Goal: Task Accomplishment & Management: Use online tool/utility

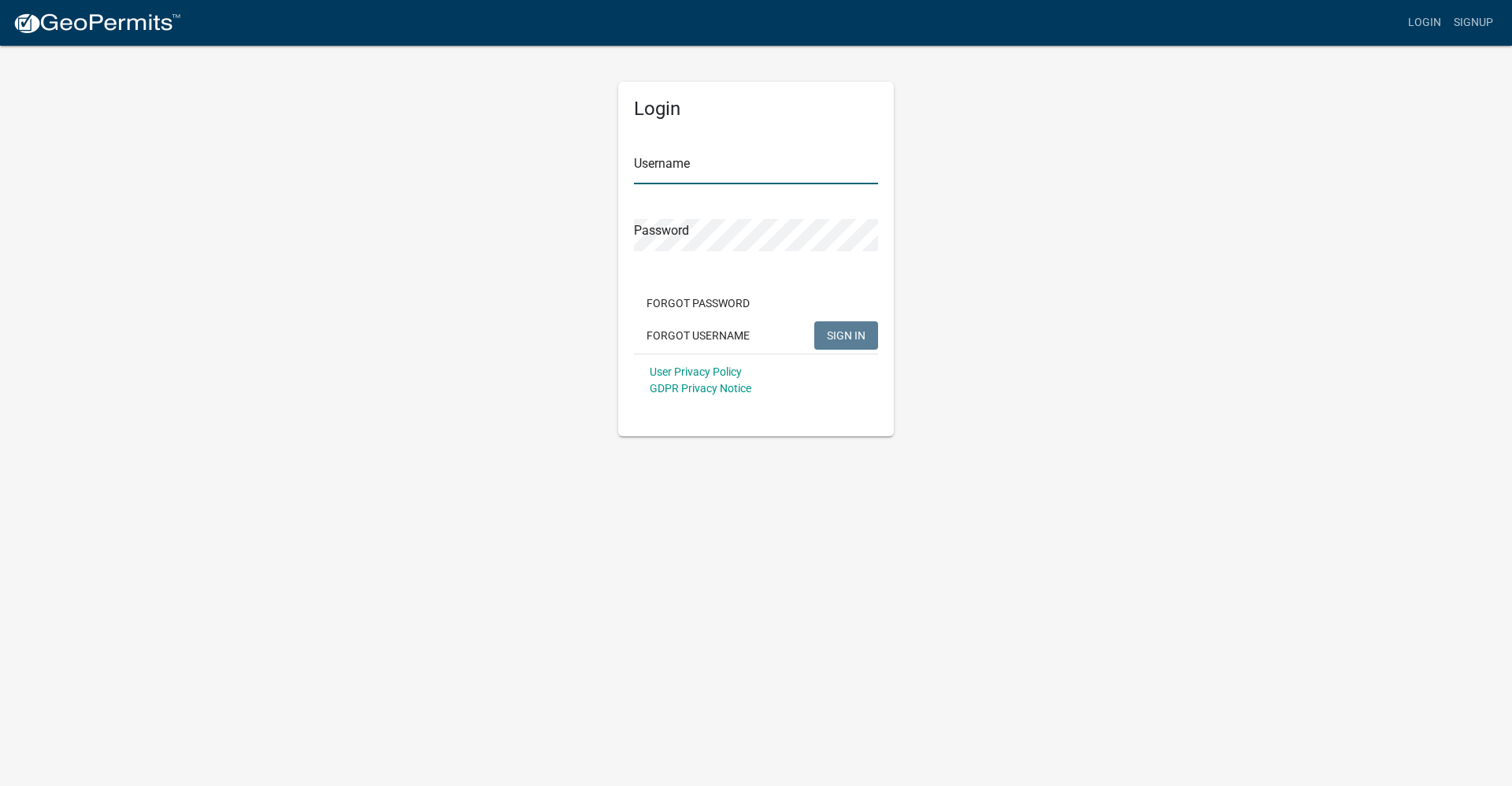
click at [769, 168] on input "Username" at bounding box center [756, 168] width 244 height 32
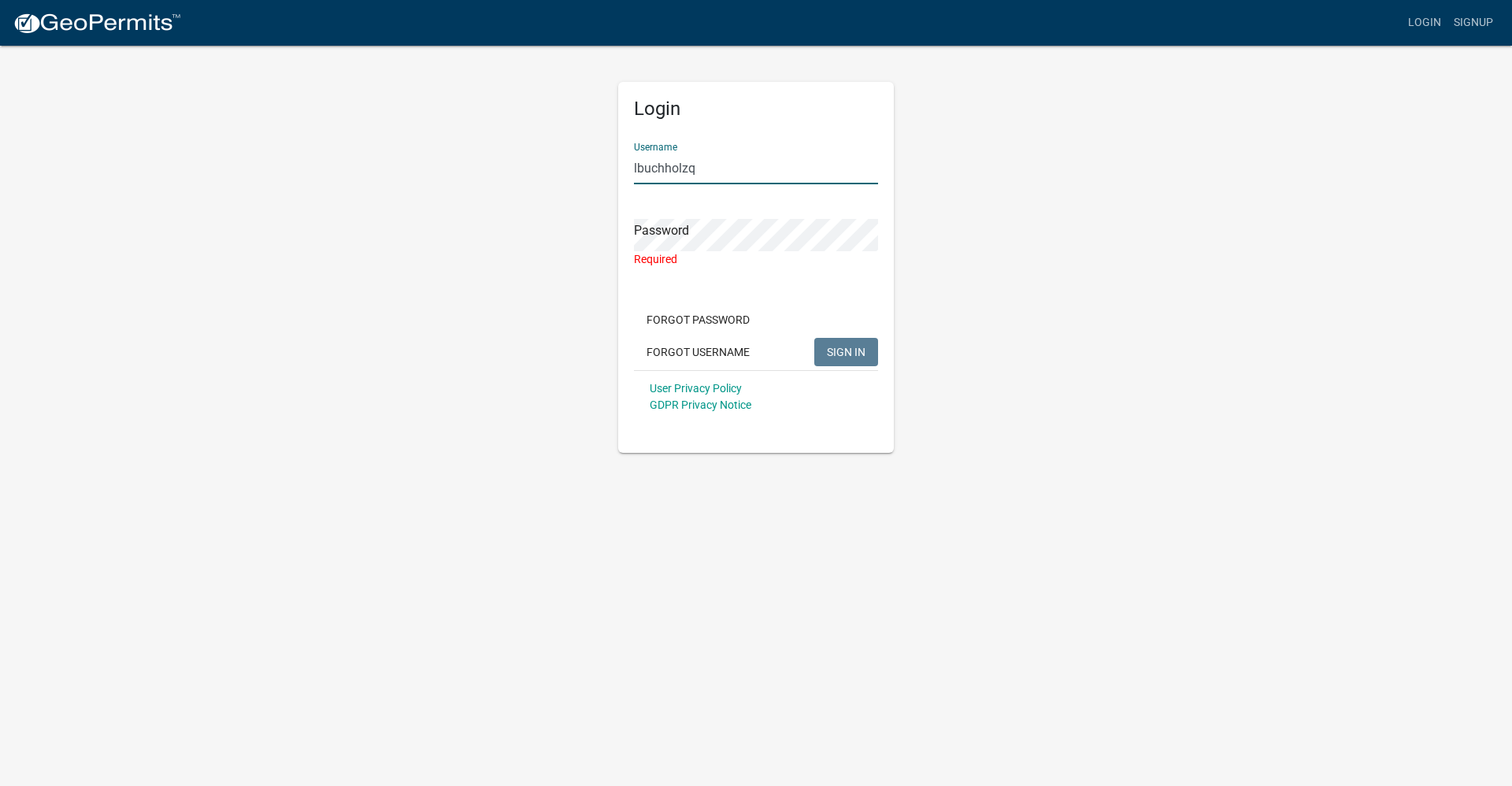
click at [767, 166] on input "lbuchholzq" at bounding box center [756, 168] width 244 height 32
type input "lbuchholz"
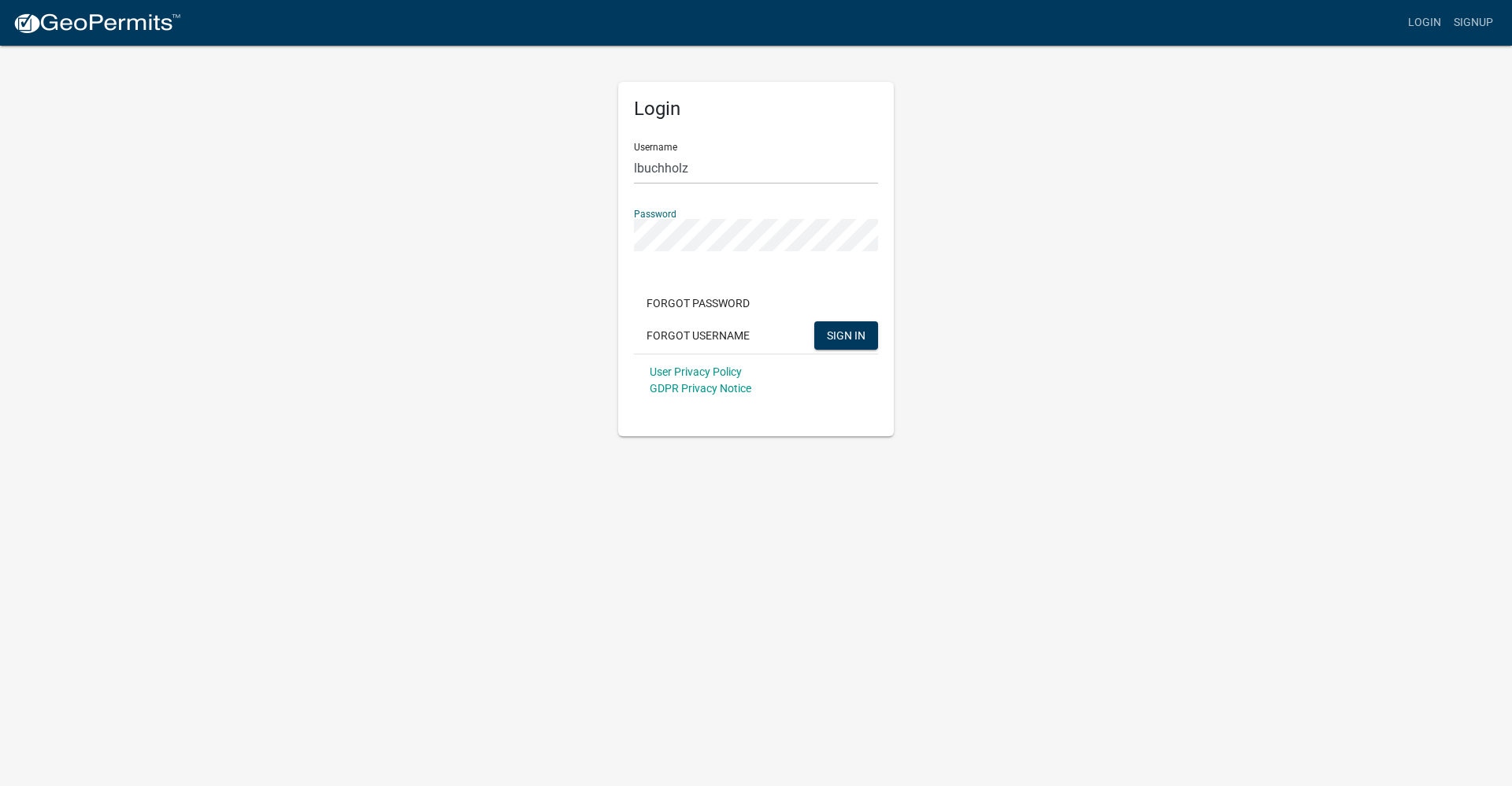
click at [815, 321] on button "SIGN IN" at bounding box center [846, 335] width 63 height 29
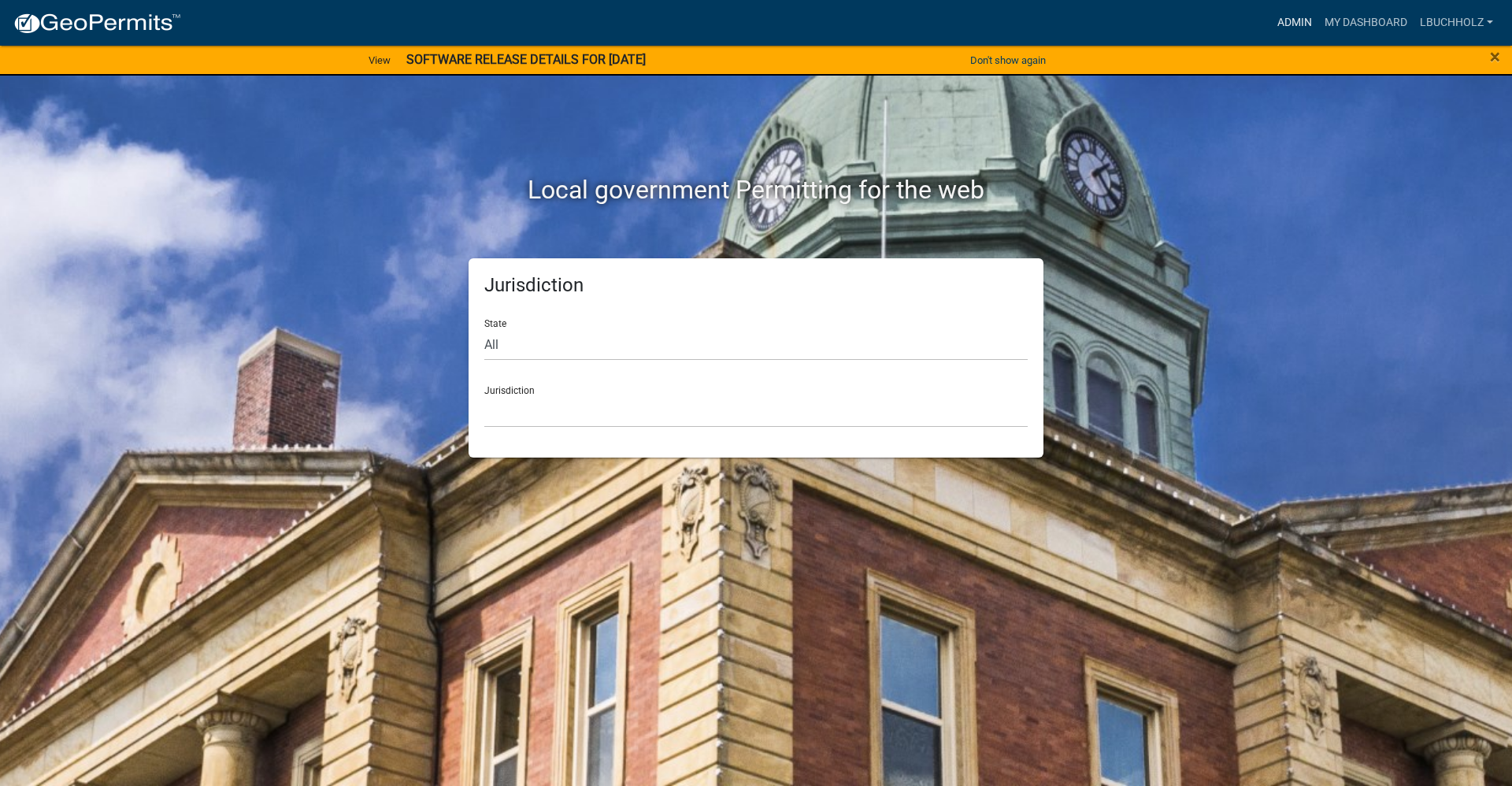
click at [1288, 20] on link "Admin" at bounding box center [1295, 22] width 47 height 30
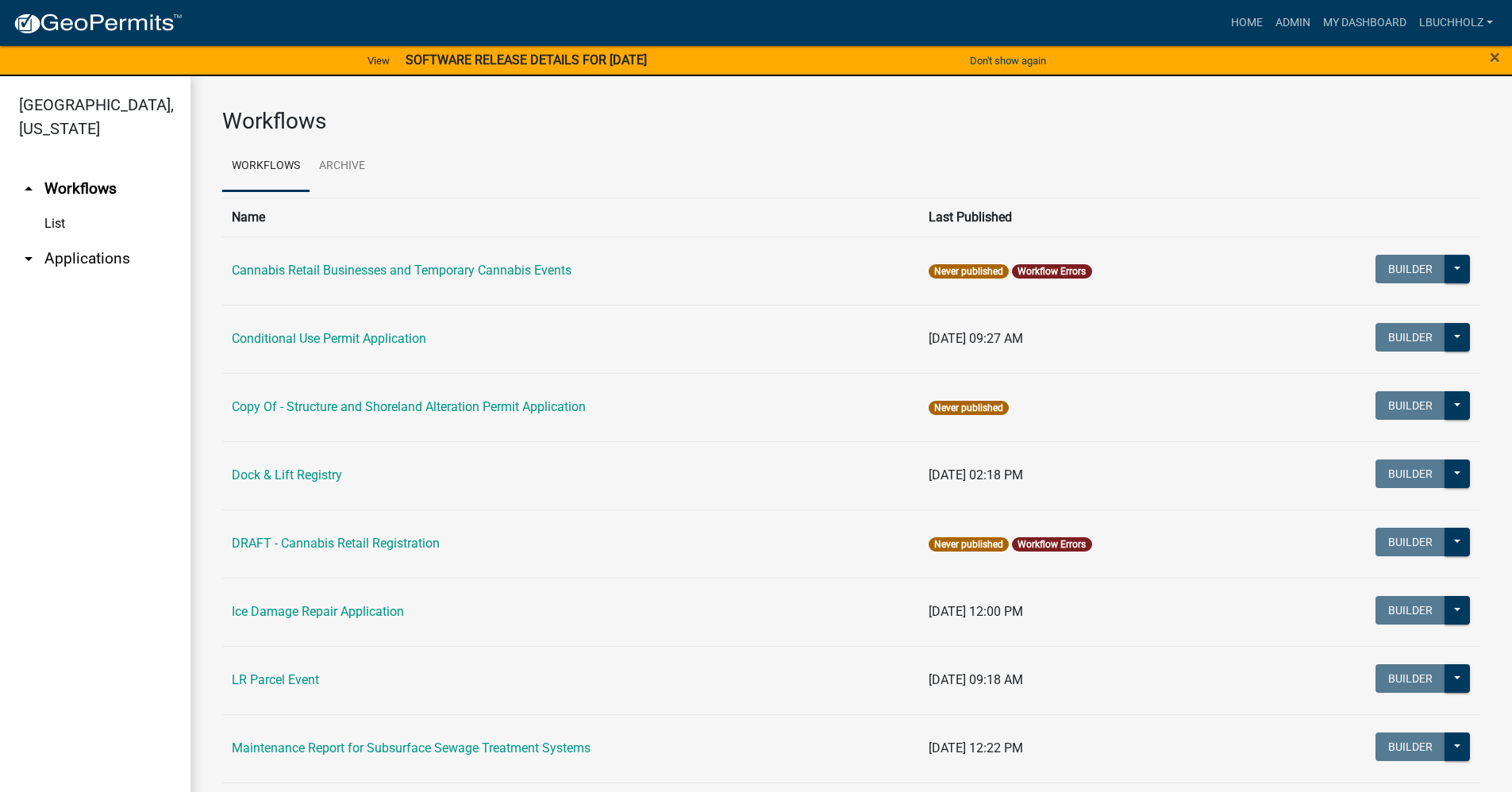
click at [67, 259] on link "arrow_drop_down Applications" at bounding box center [95, 259] width 190 height 38
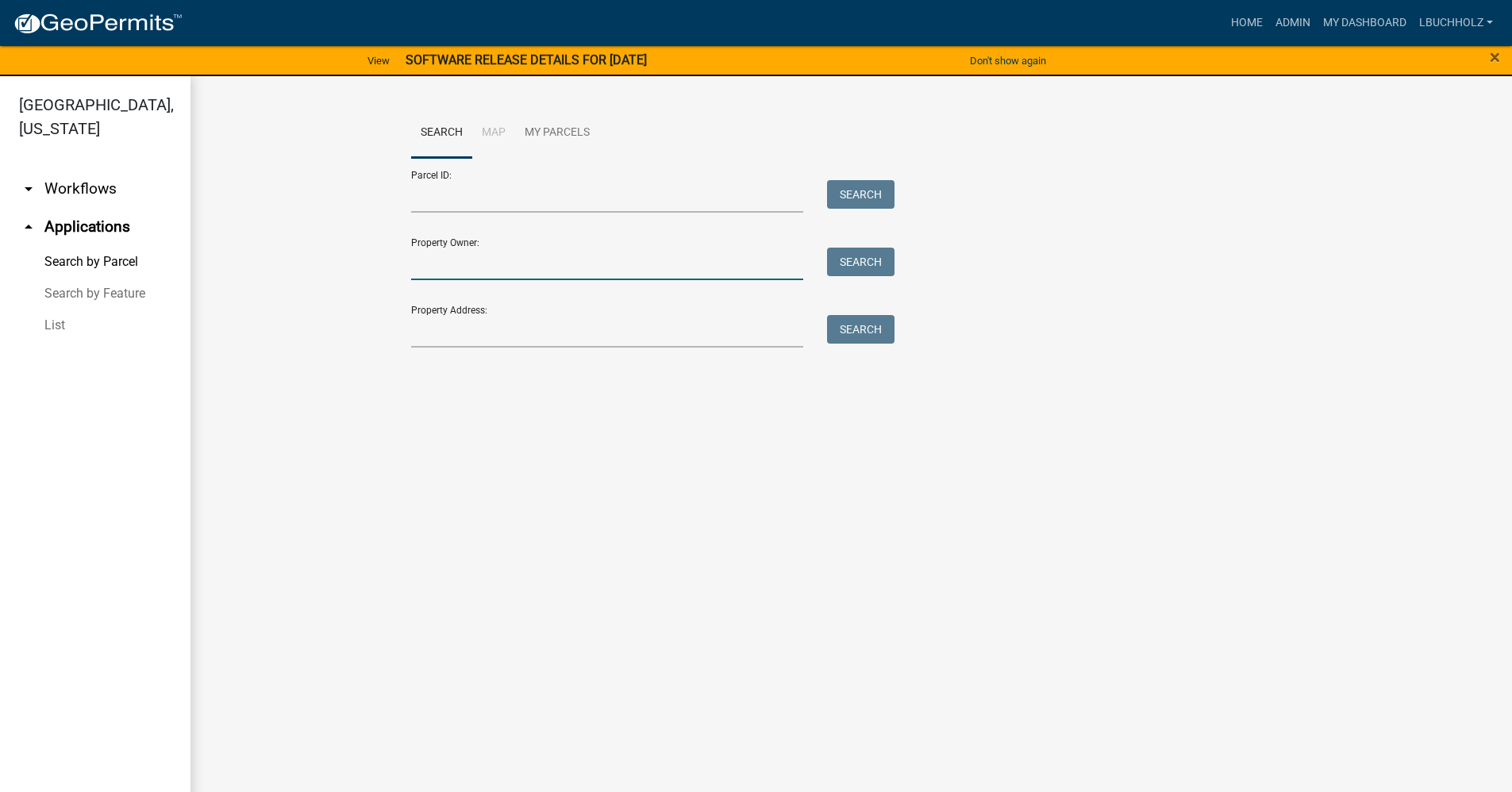
click at [487, 266] on input "Property Owner:" at bounding box center [607, 264] width 393 height 32
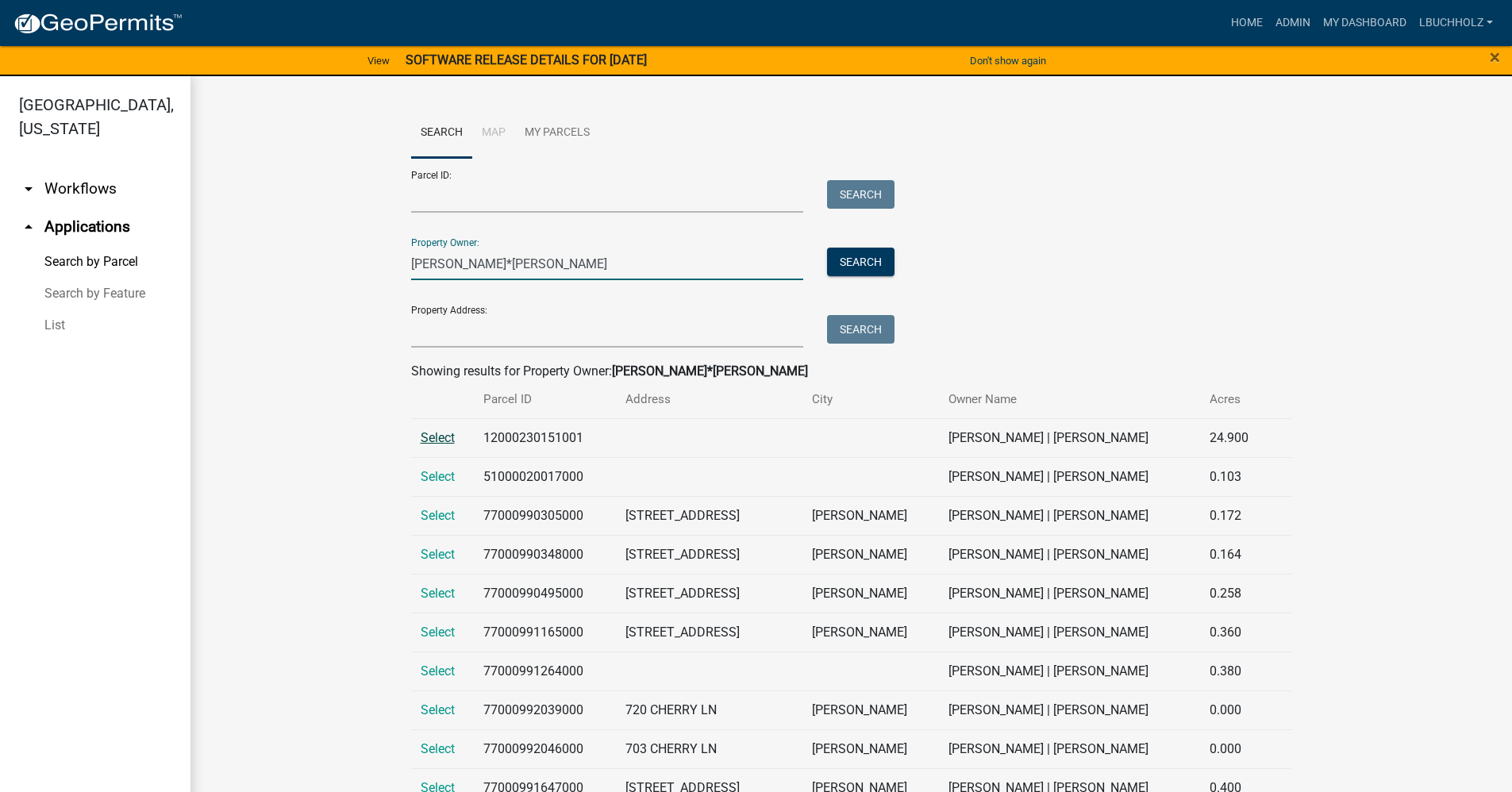
type input "[PERSON_NAME]*[PERSON_NAME]"
click at [421, 431] on span "Select" at bounding box center [438, 437] width 34 height 15
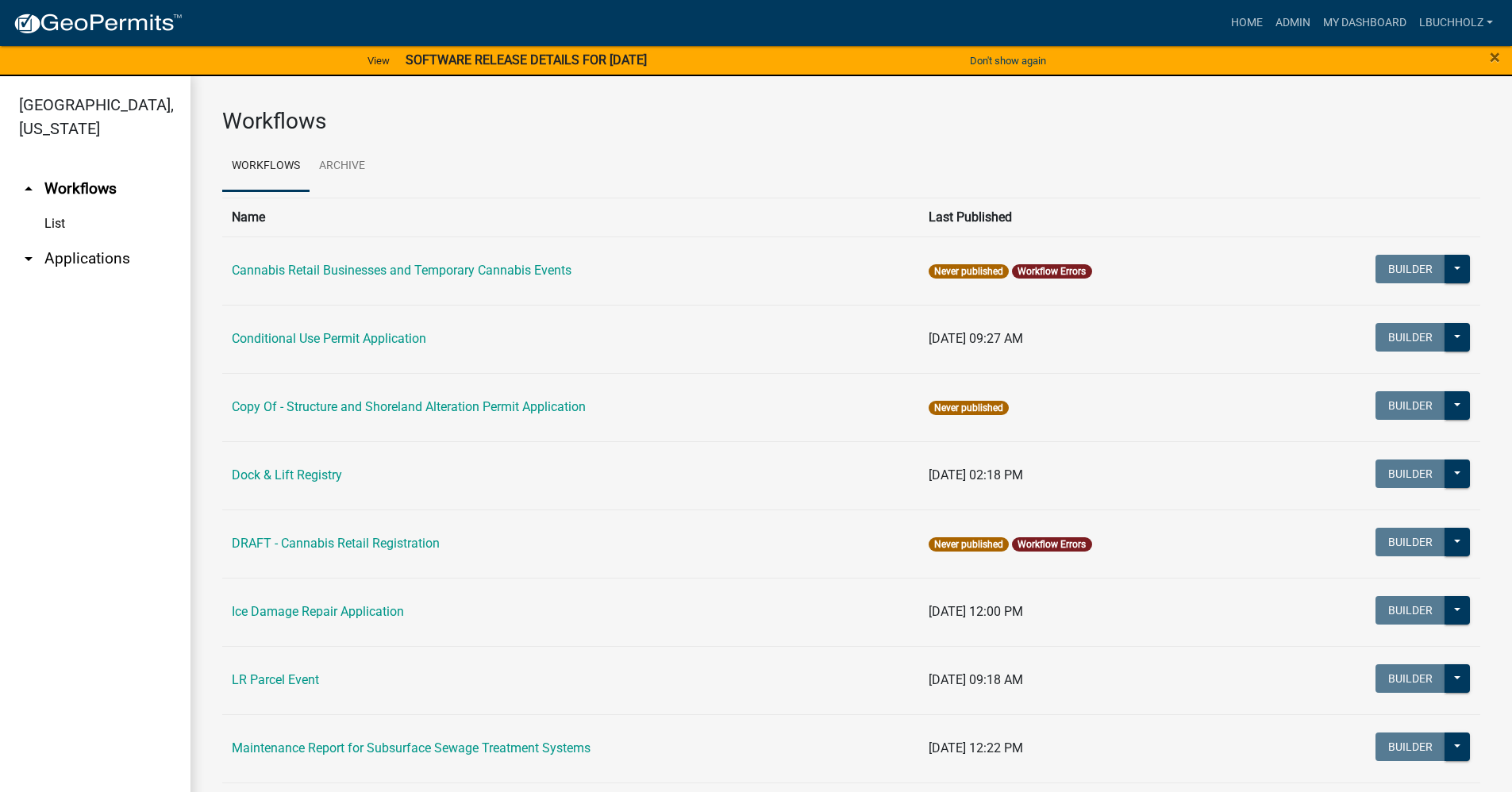
click at [97, 251] on link "arrow_drop_down Applications" at bounding box center [95, 259] width 190 height 38
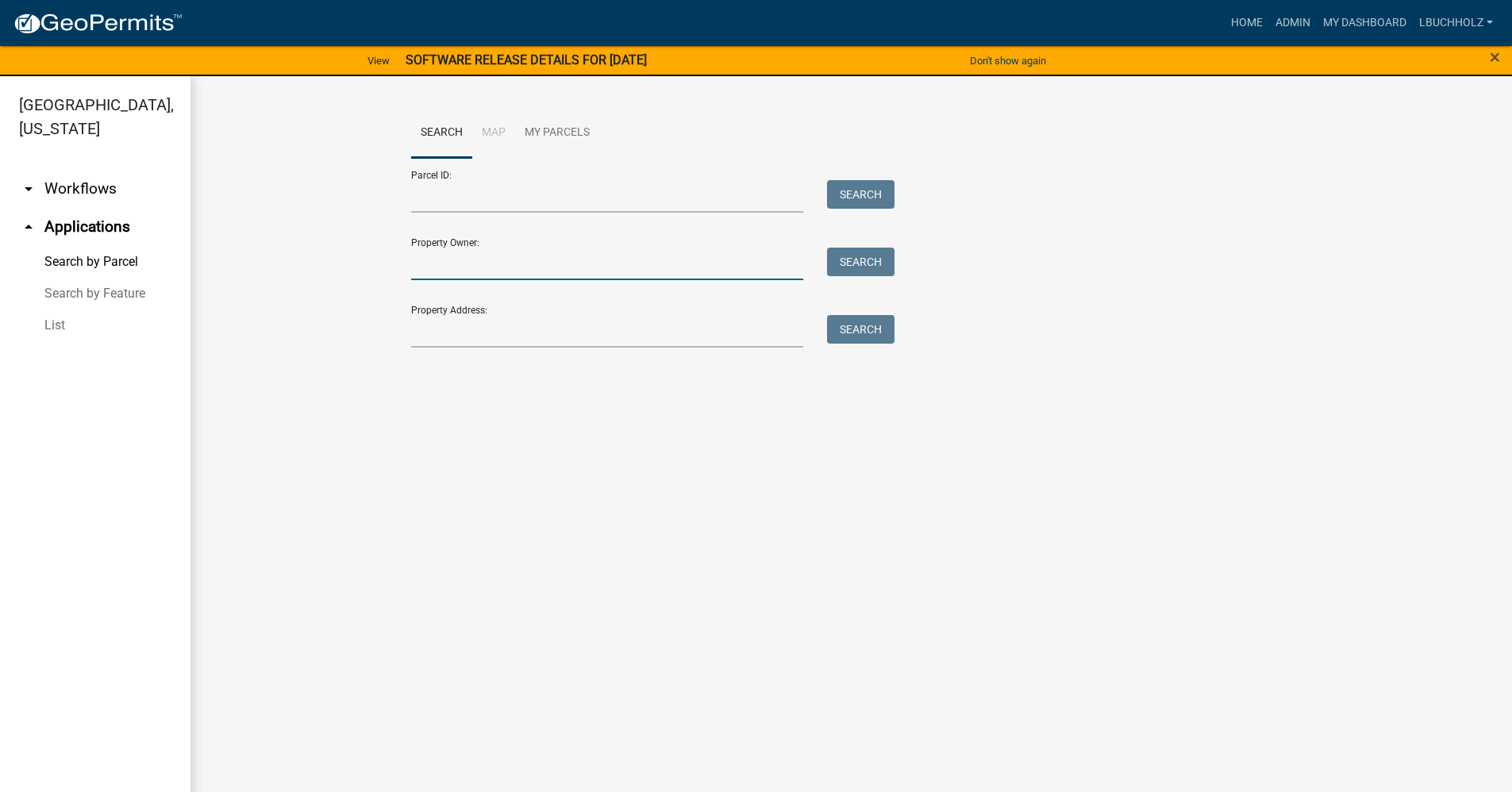
click at [476, 271] on input "Property Owner:" at bounding box center [607, 264] width 393 height 32
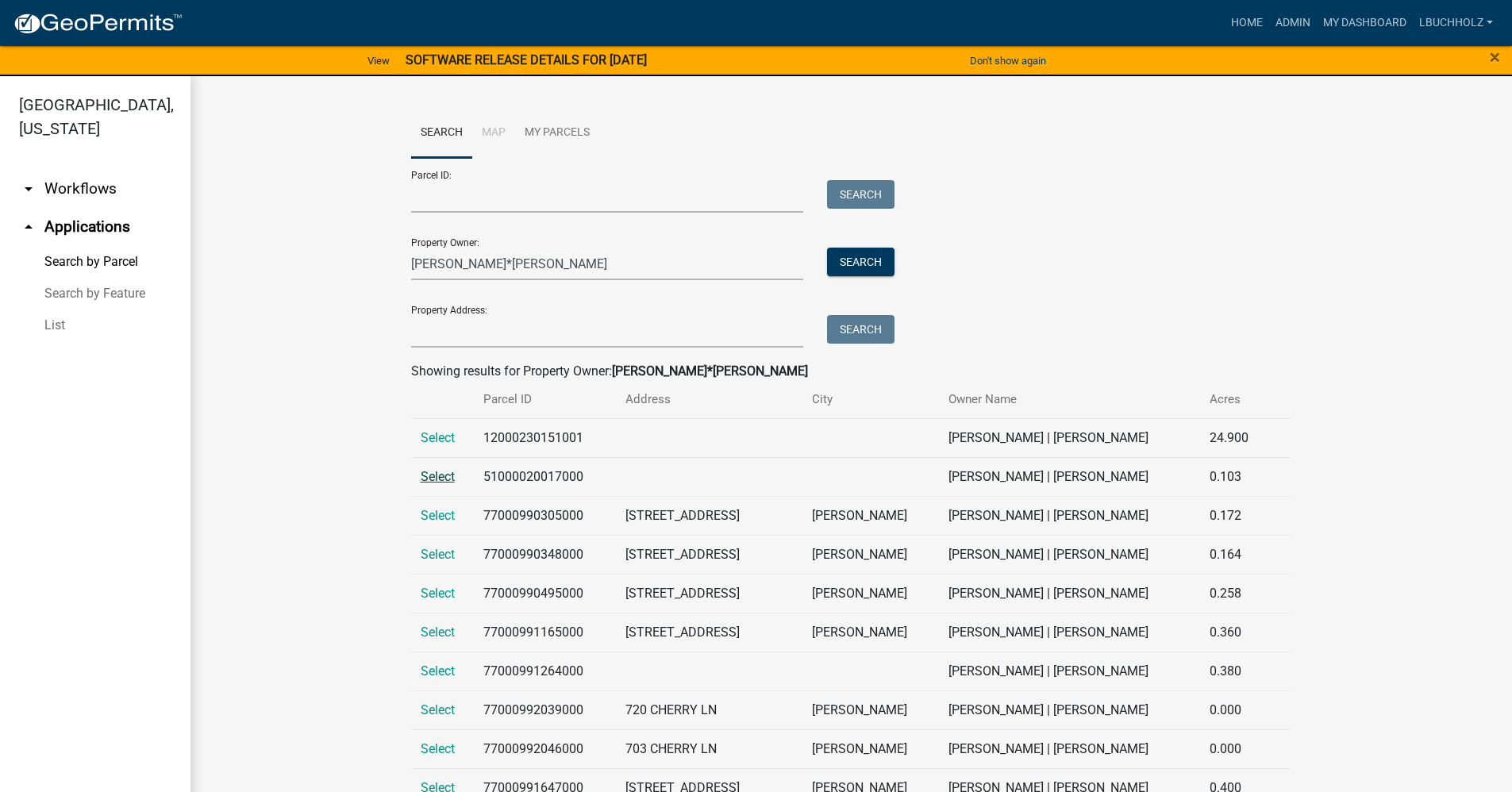
click at [433, 469] on span "Select" at bounding box center [438, 477] width 34 height 15
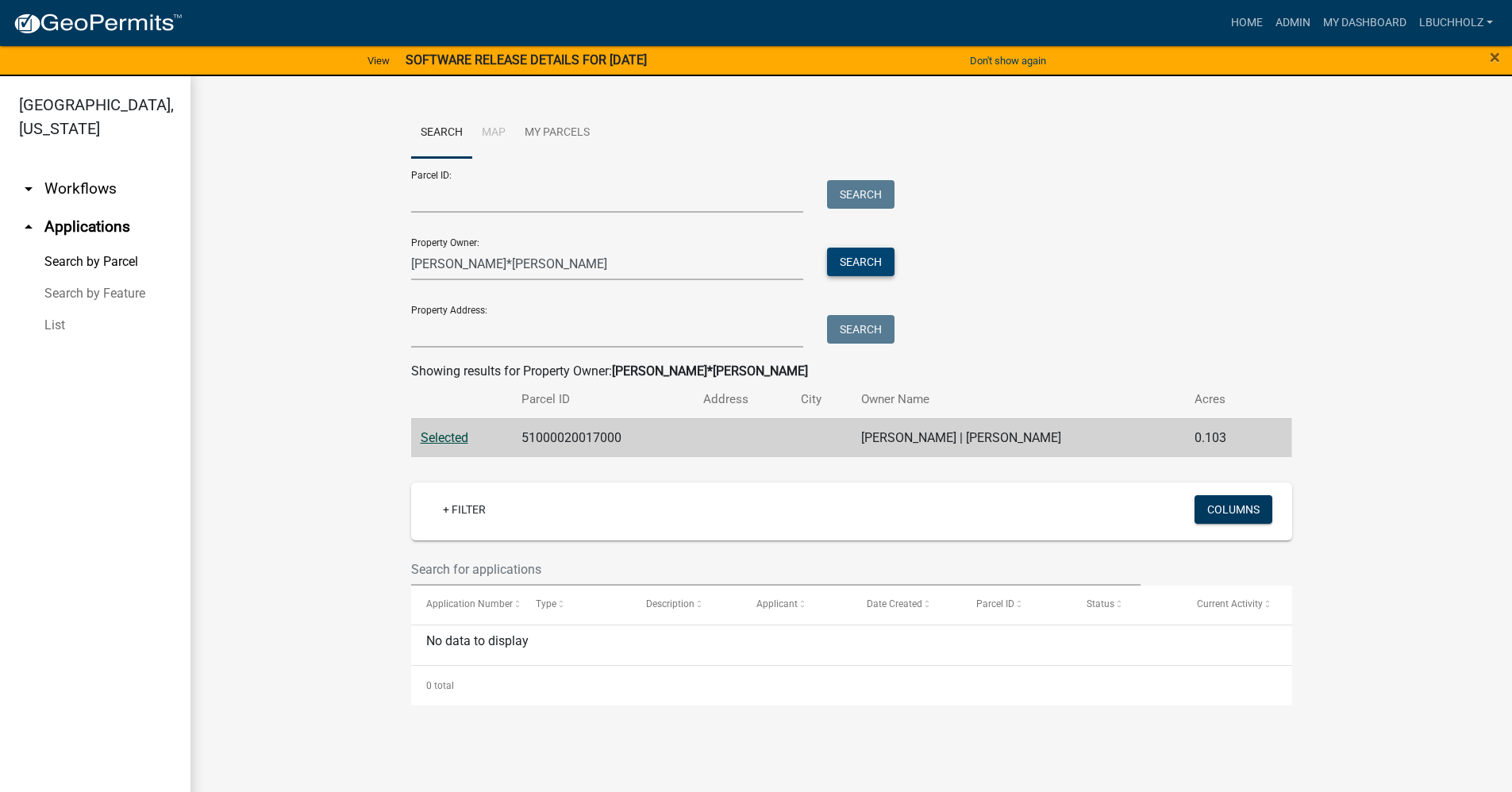
click at [861, 260] on button "Search" at bounding box center [861, 262] width 68 height 29
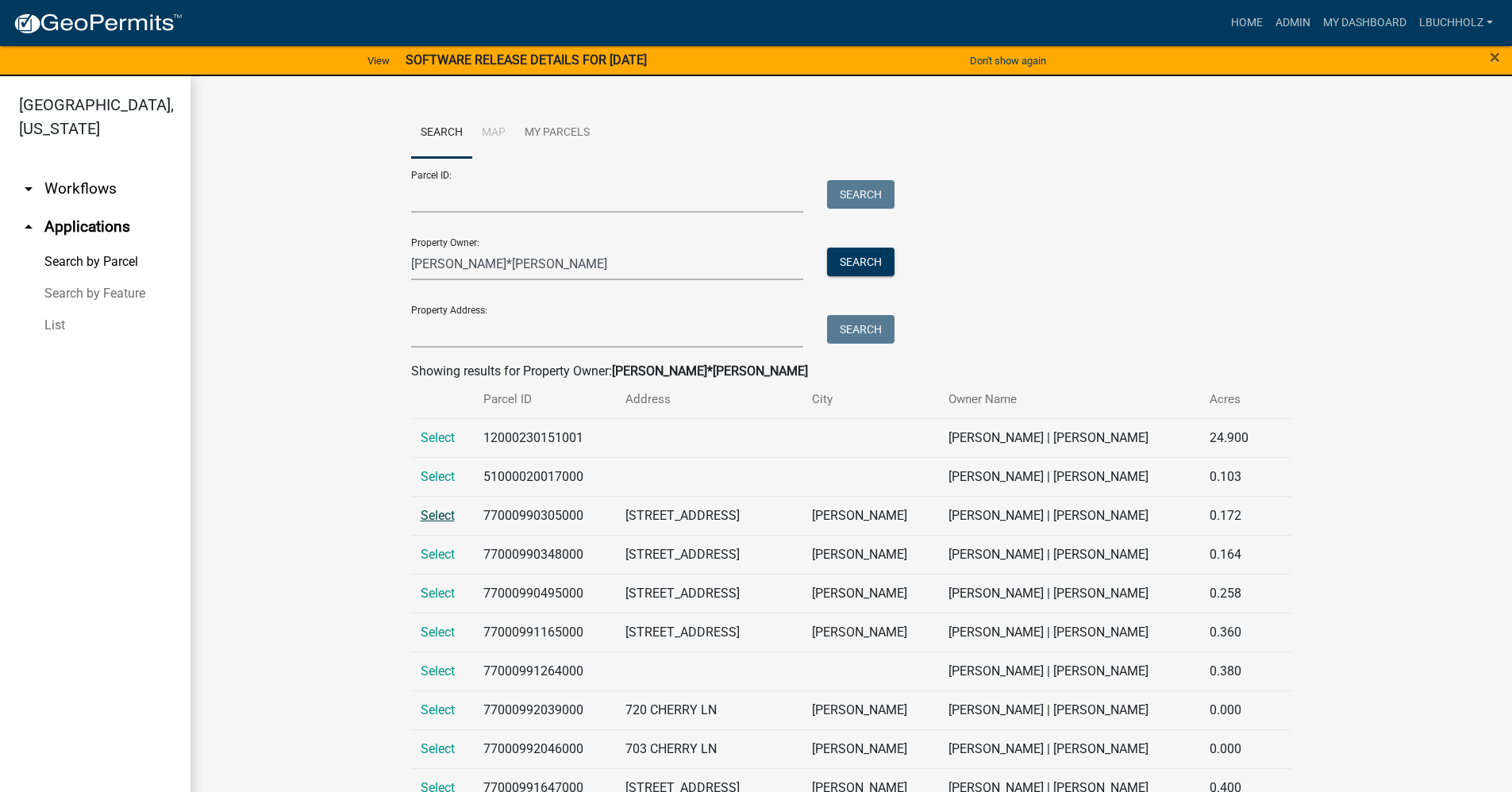
click at [421, 522] on span "Select" at bounding box center [438, 515] width 34 height 15
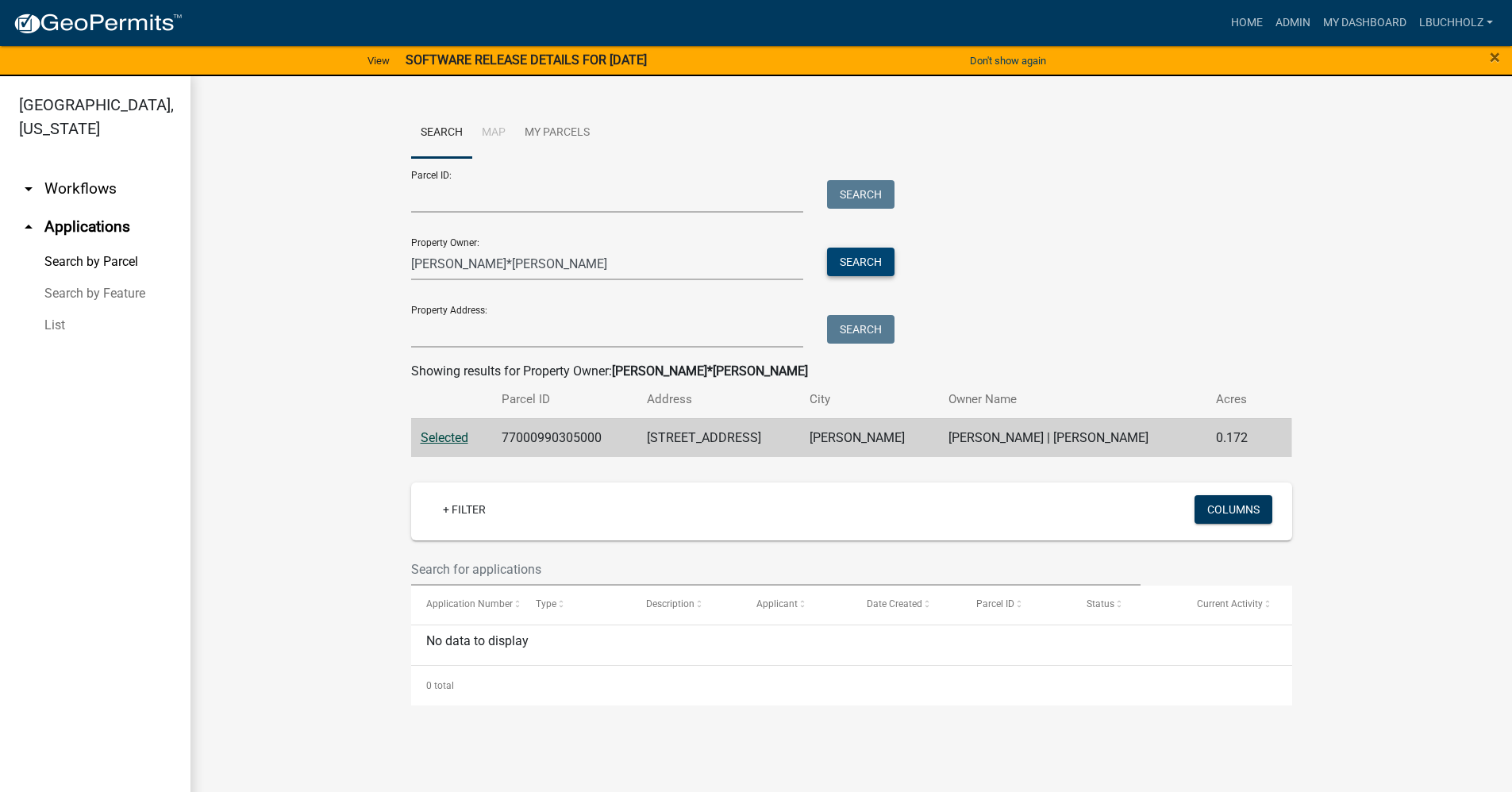
click at [859, 261] on button "Search" at bounding box center [861, 262] width 68 height 29
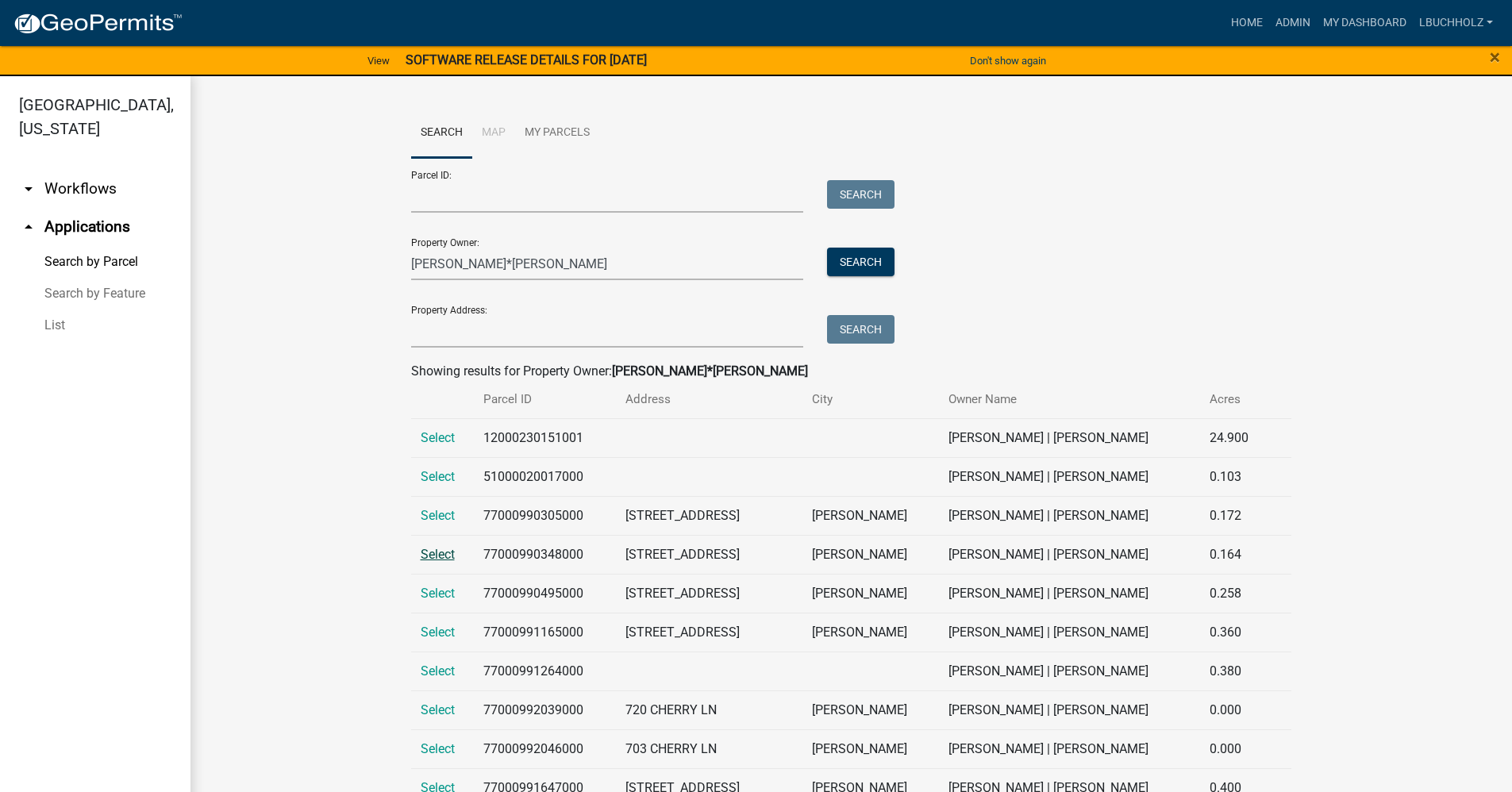
click at [425, 558] on span "Select" at bounding box center [438, 554] width 34 height 15
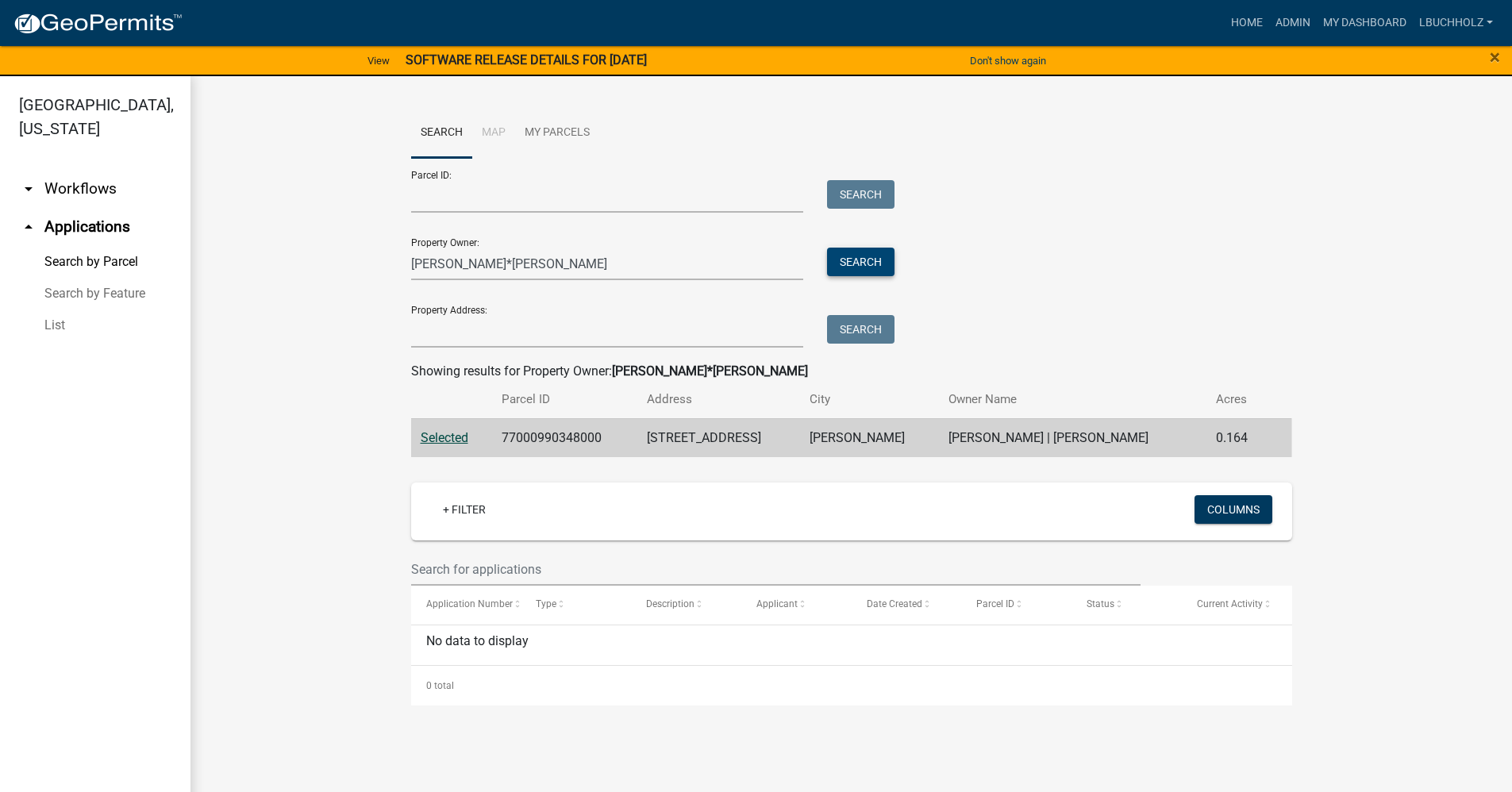
click at [861, 259] on button "Search" at bounding box center [861, 262] width 68 height 29
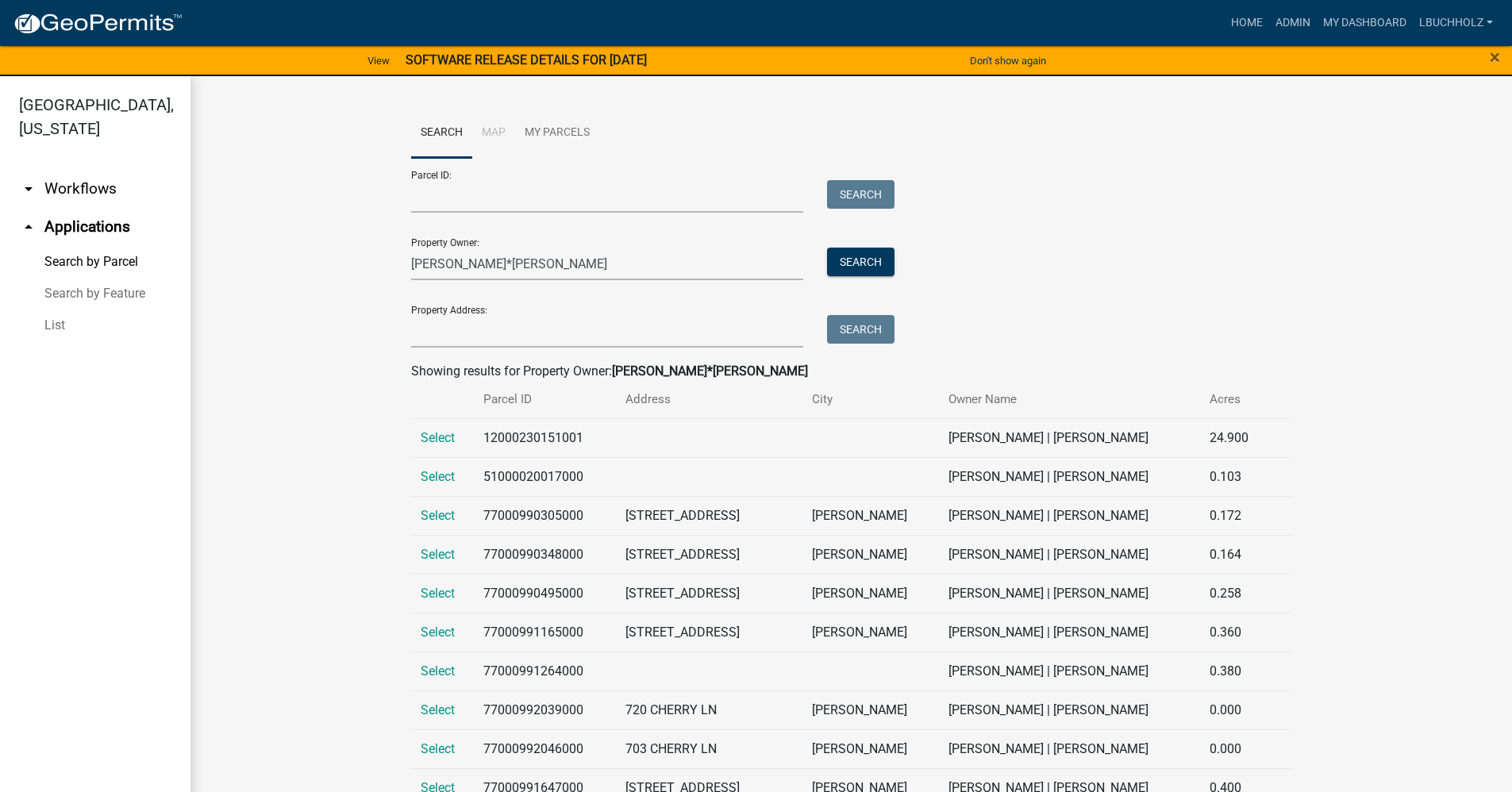
click at [423, 601] on td "Select" at bounding box center [442, 593] width 63 height 39
click at [427, 590] on span "Select" at bounding box center [438, 593] width 34 height 15
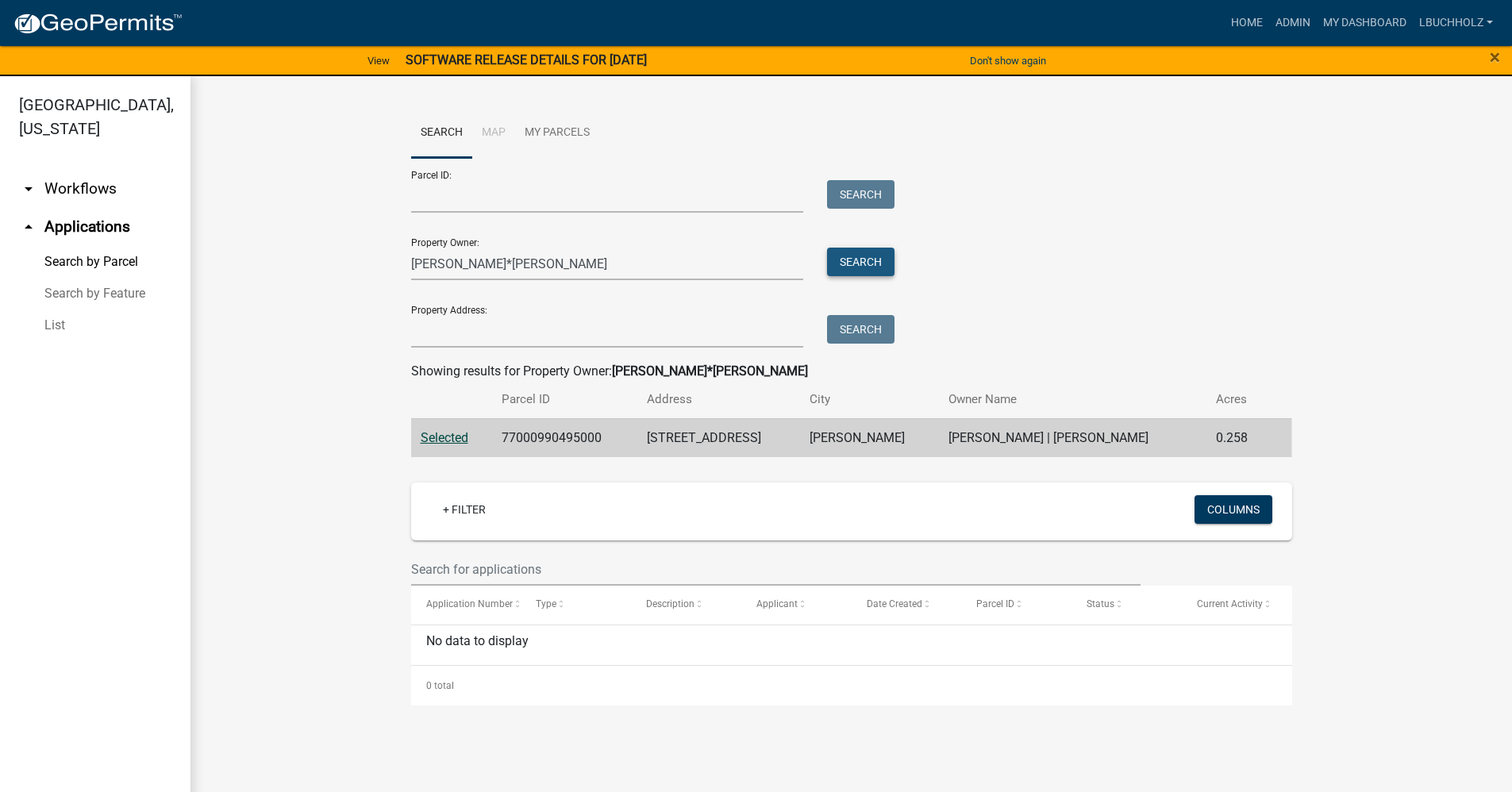
click at [844, 264] on button "Search" at bounding box center [861, 262] width 68 height 29
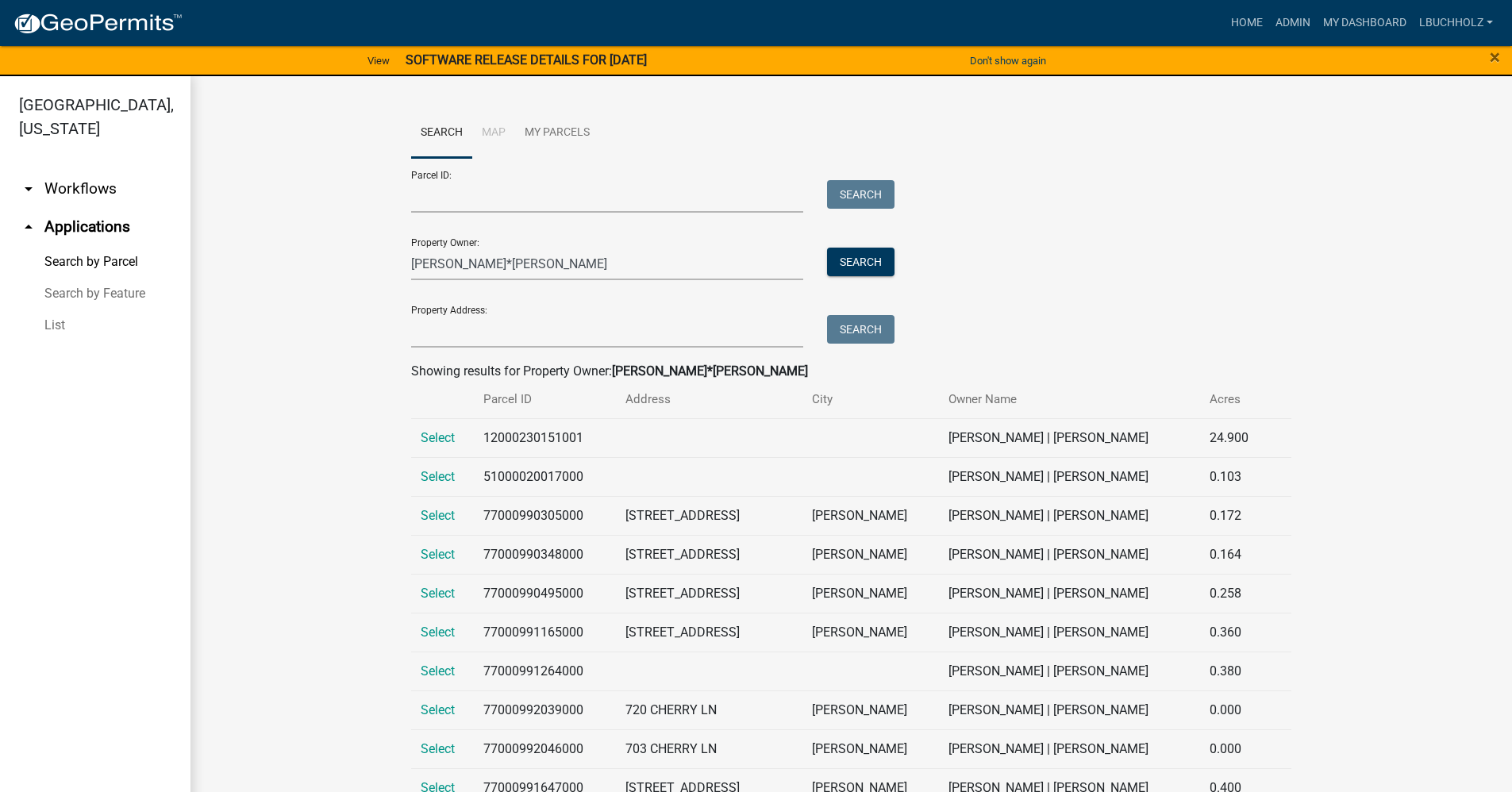
click at [616, 791] on td "[STREET_ADDRESS]" at bounding box center [709, 787] width 187 height 39
drag, startPoint x: 558, startPoint y: 263, endPoint x: 255, endPoint y: 263, distance: 303.0
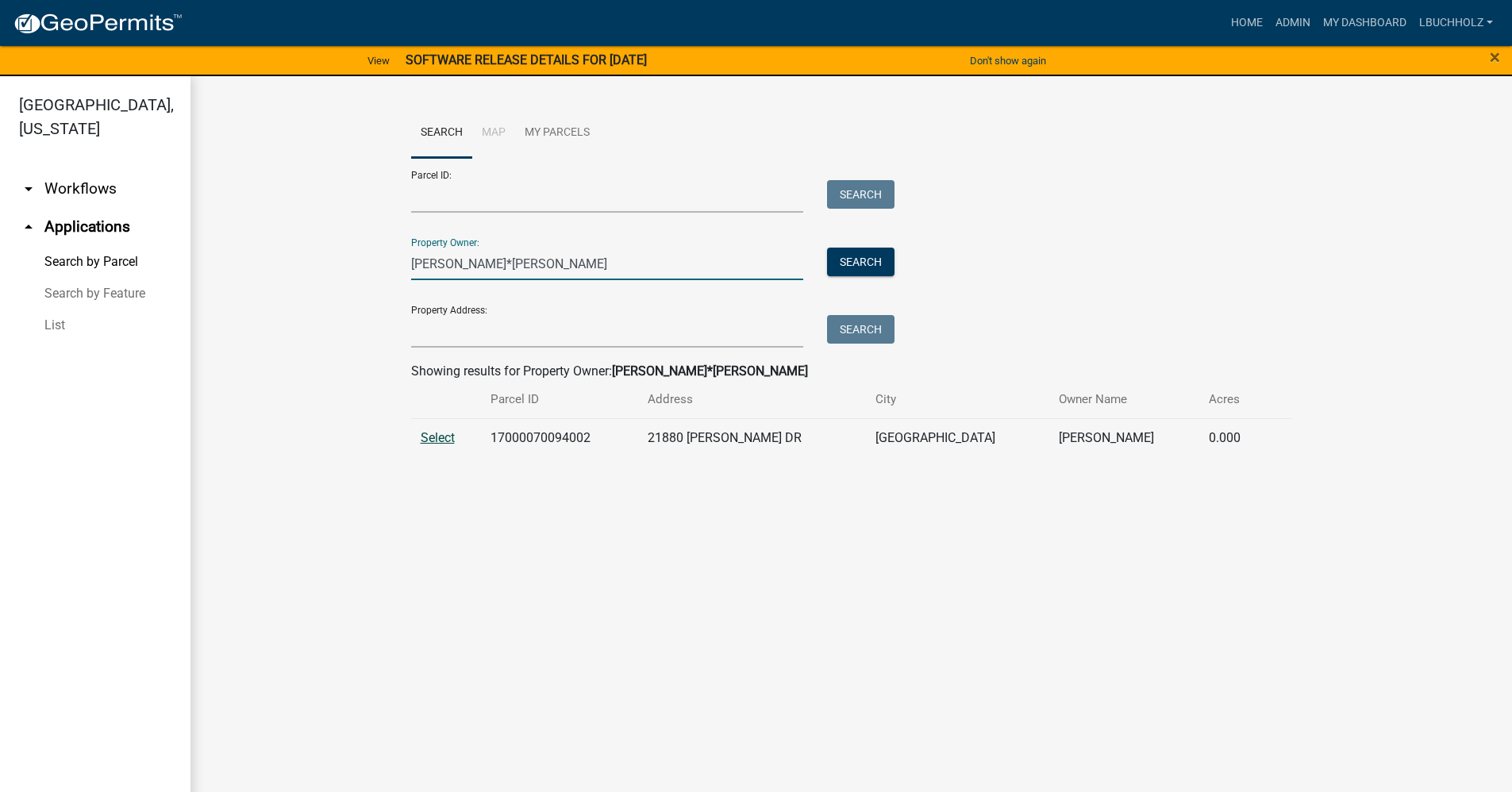
click at [428, 432] on span "Select" at bounding box center [438, 437] width 34 height 15
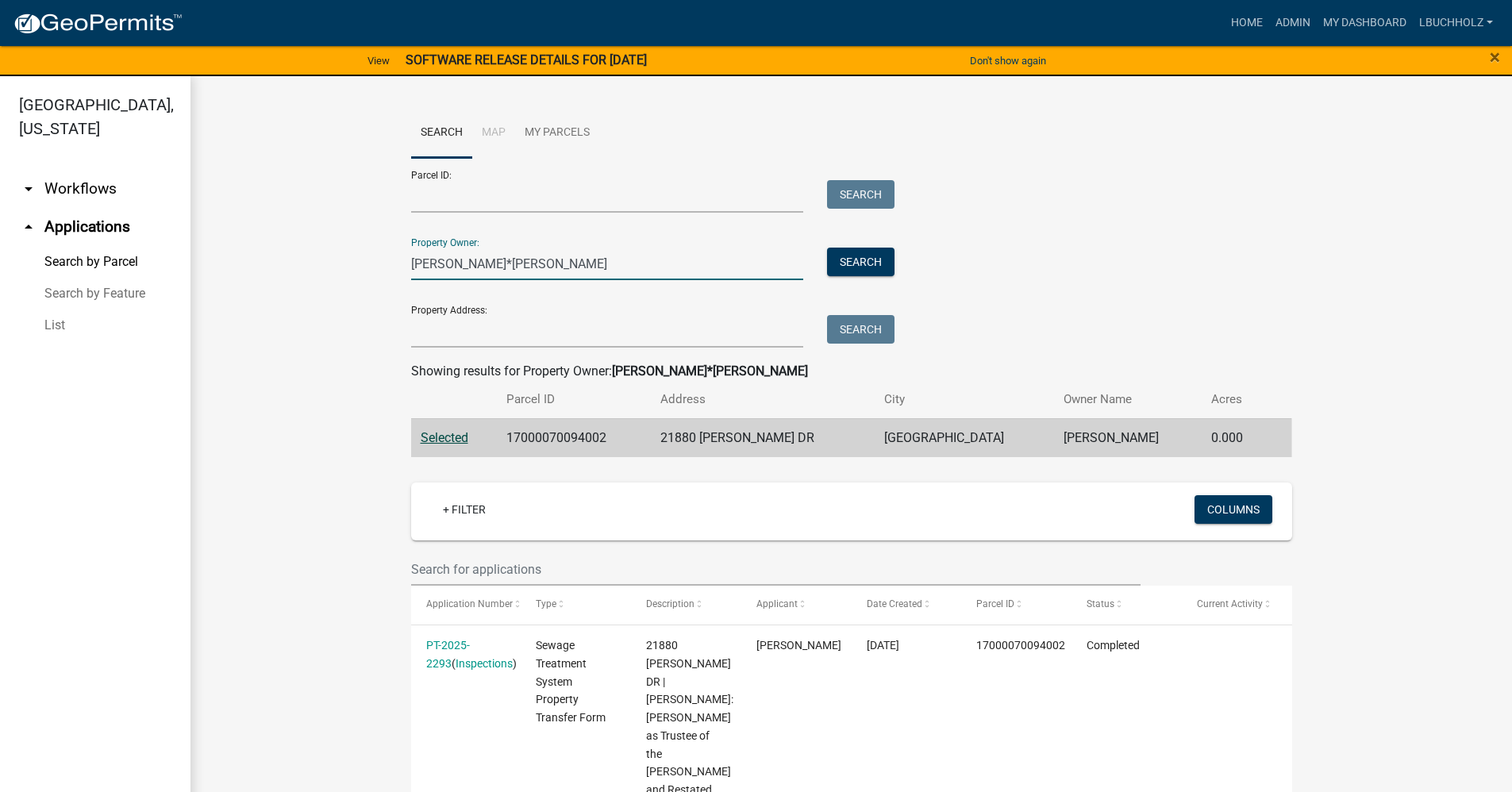
drag, startPoint x: 514, startPoint y: 259, endPoint x: 323, endPoint y: 257, distance: 191.0
click at [323, 257] on wm-workflow-application-search-view "Search Map My Parcels Parcel ID: Search Property Owner: [PERSON_NAME]*[PERSON_N…" at bounding box center [852, 590] width 1258 height 965
type input "W"
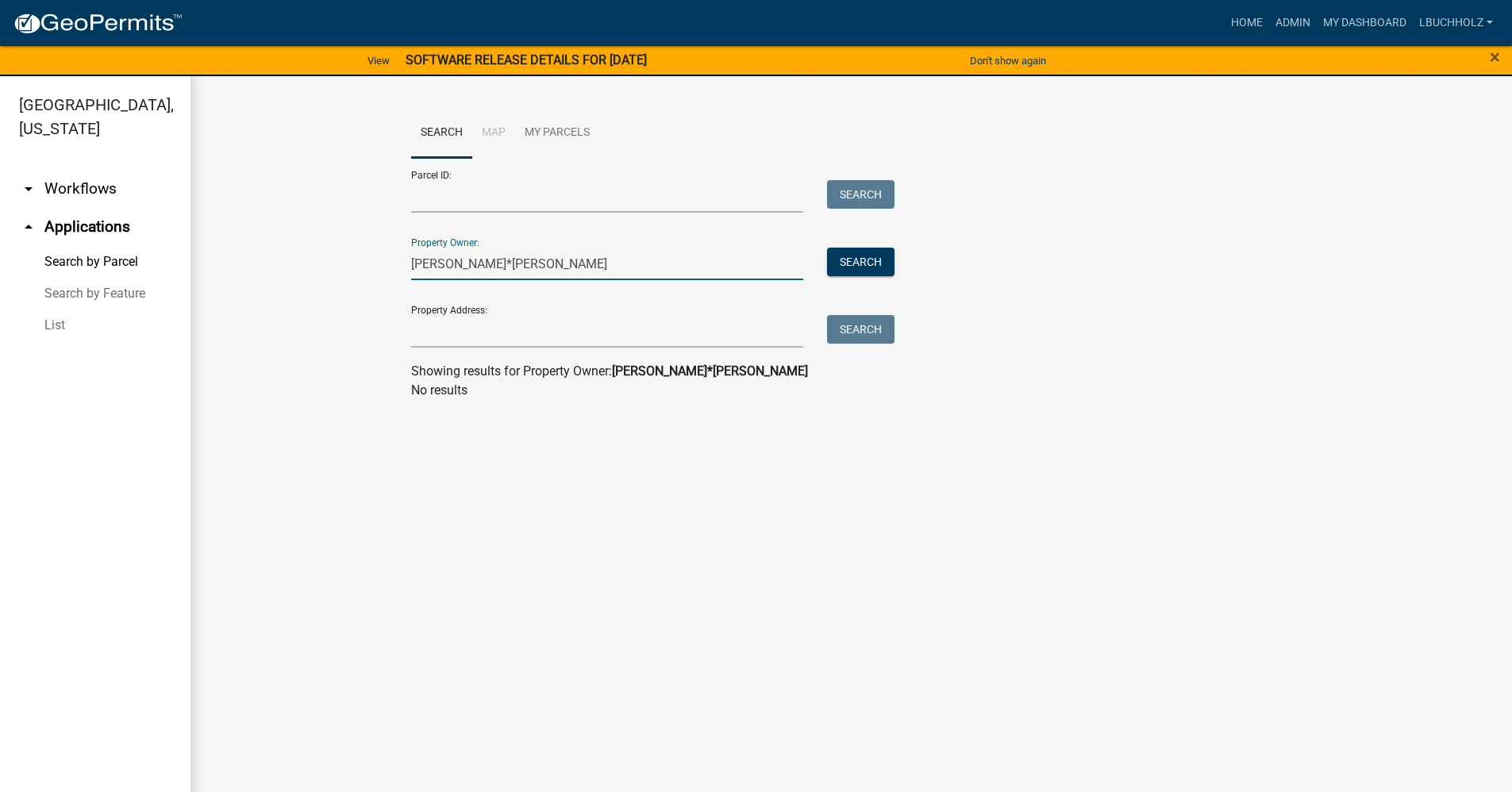
drag, startPoint x: 453, startPoint y: 261, endPoint x: 294, endPoint y: 266, distance: 159.1
click at [294, 266] on wm-workflow-application-search-view "Search Map My Parcels Parcel ID: Search Property Owner: [PERSON_NAME]*[PERSON_N…" at bounding box center [852, 260] width 1258 height 305
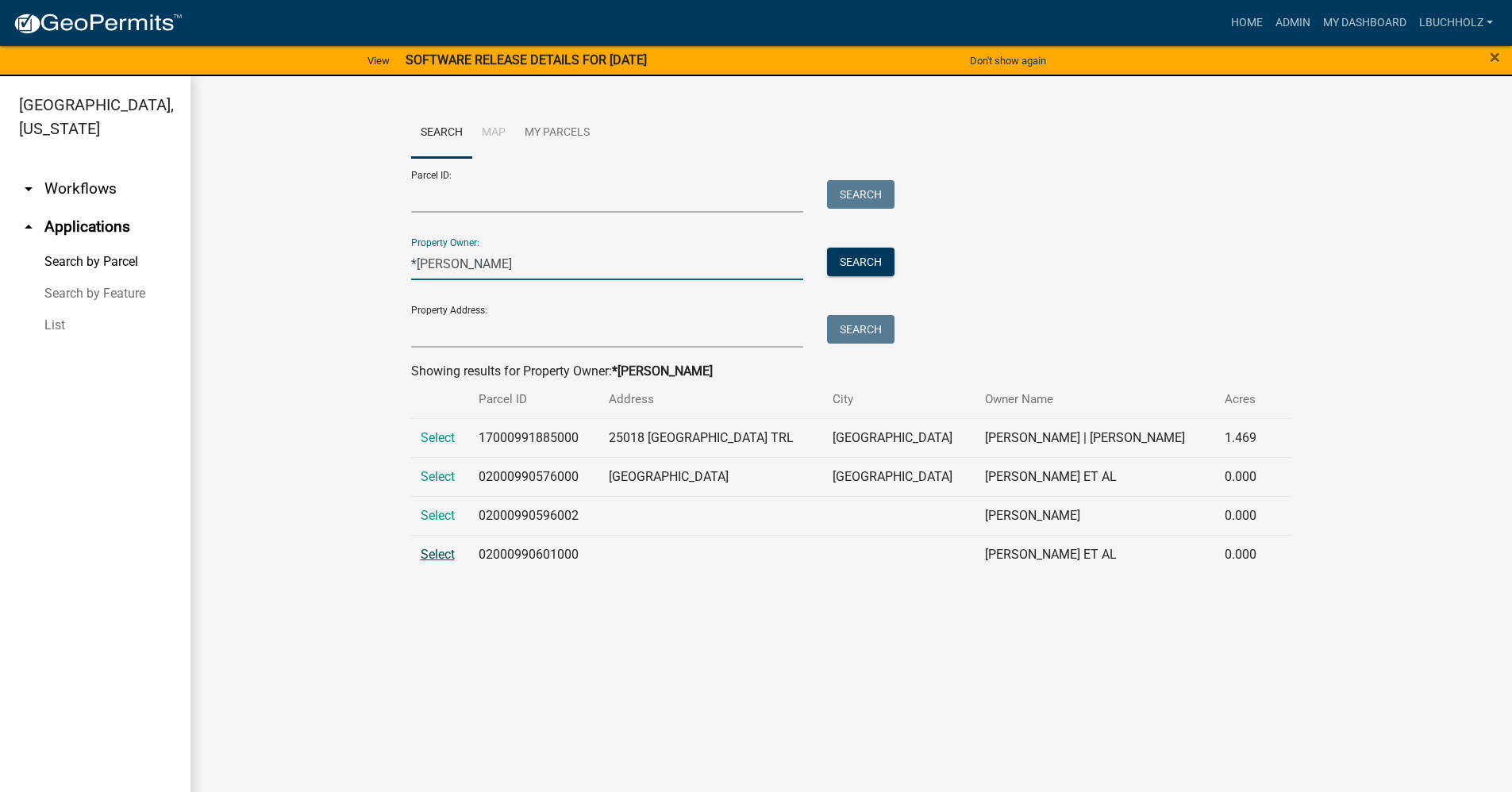
type input "*[PERSON_NAME]"
click at [435, 551] on span "Select" at bounding box center [438, 554] width 34 height 15
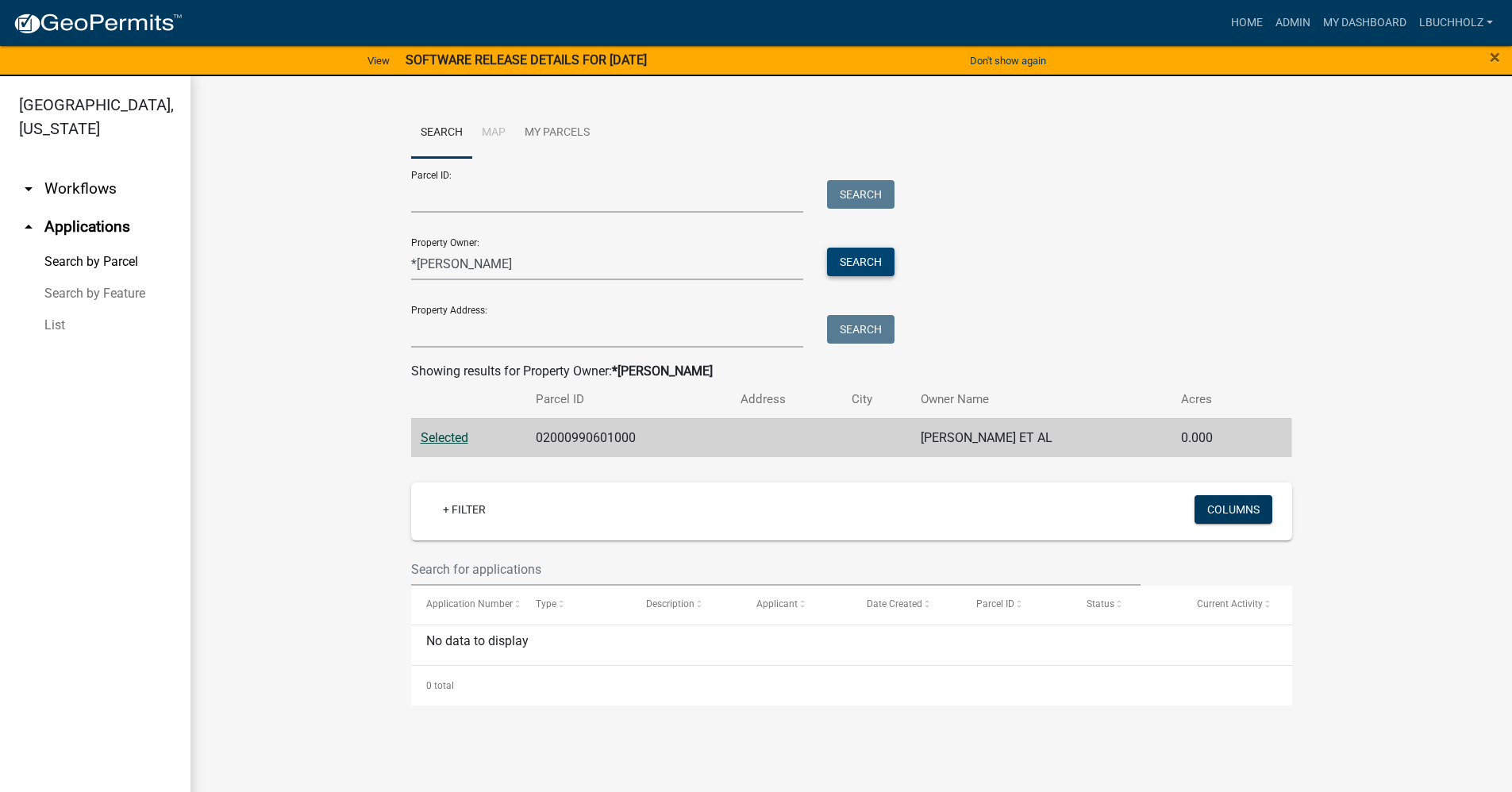
click at [869, 258] on button "Search" at bounding box center [861, 262] width 68 height 29
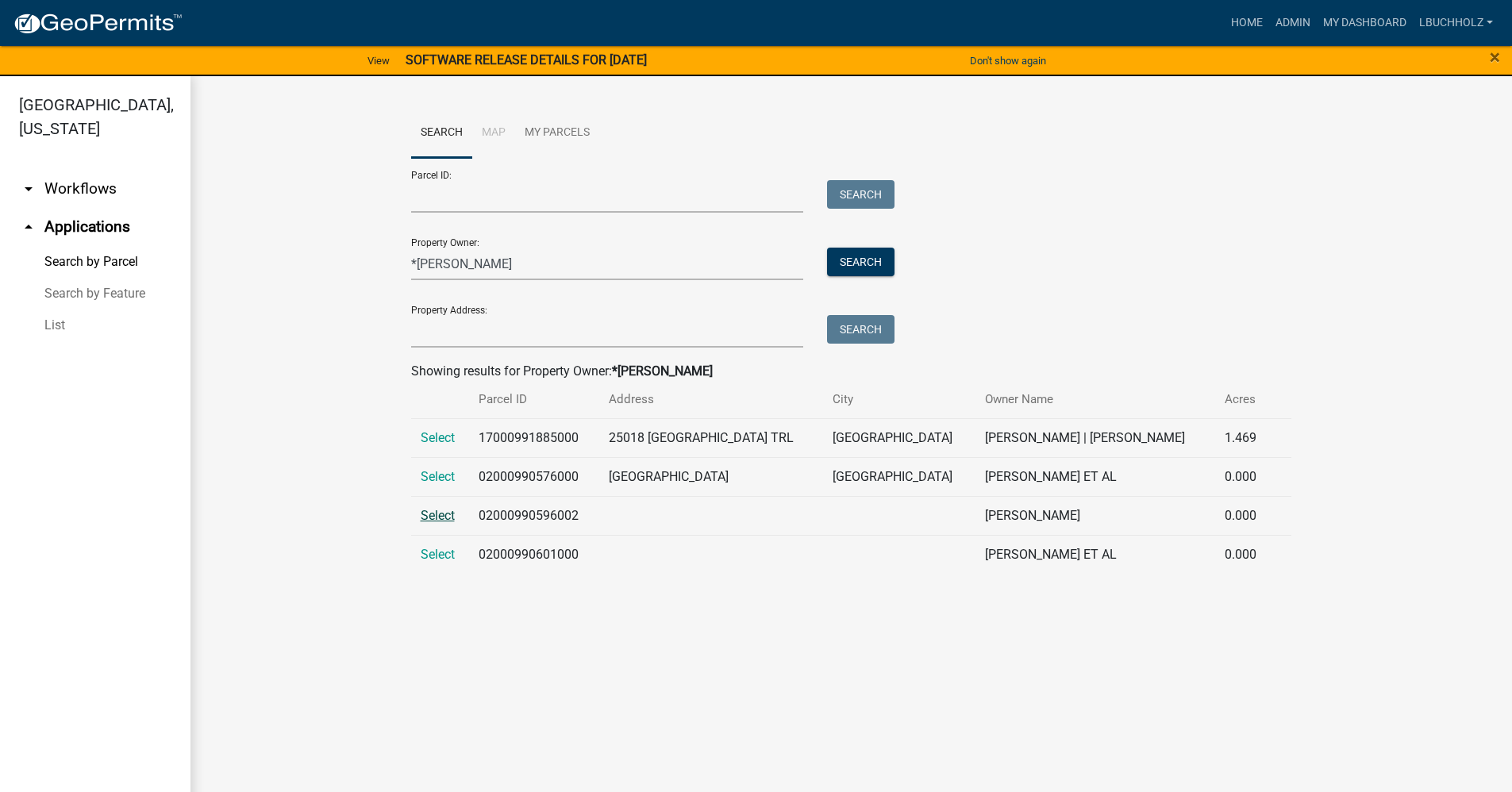
click at [439, 509] on td "Select" at bounding box center [440, 515] width 58 height 39
click at [439, 509] on span "Select" at bounding box center [438, 515] width 34 height 15
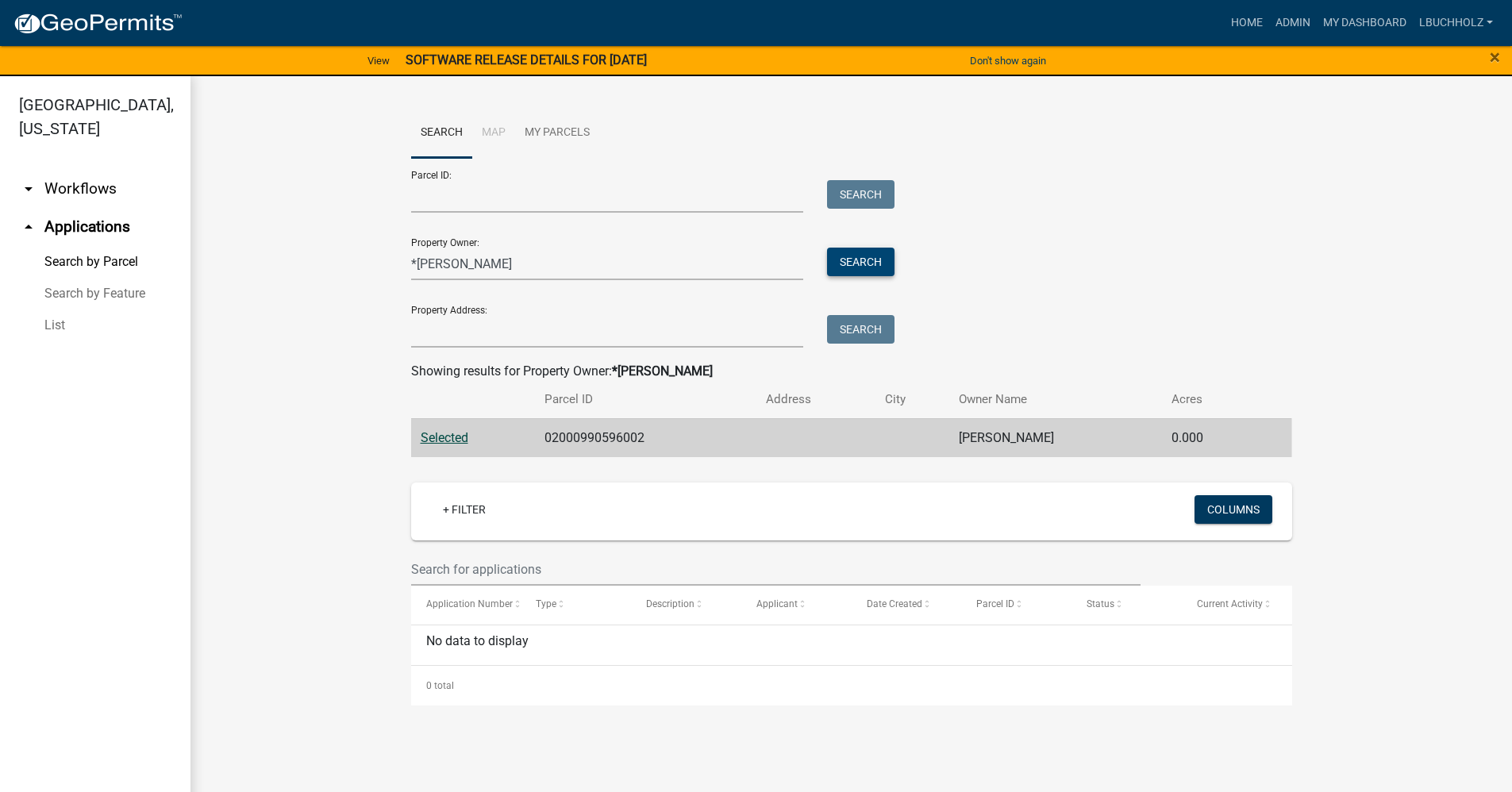
click at [882, 255] on button "Search" at bounding box center [861, 262] width 68 height 29
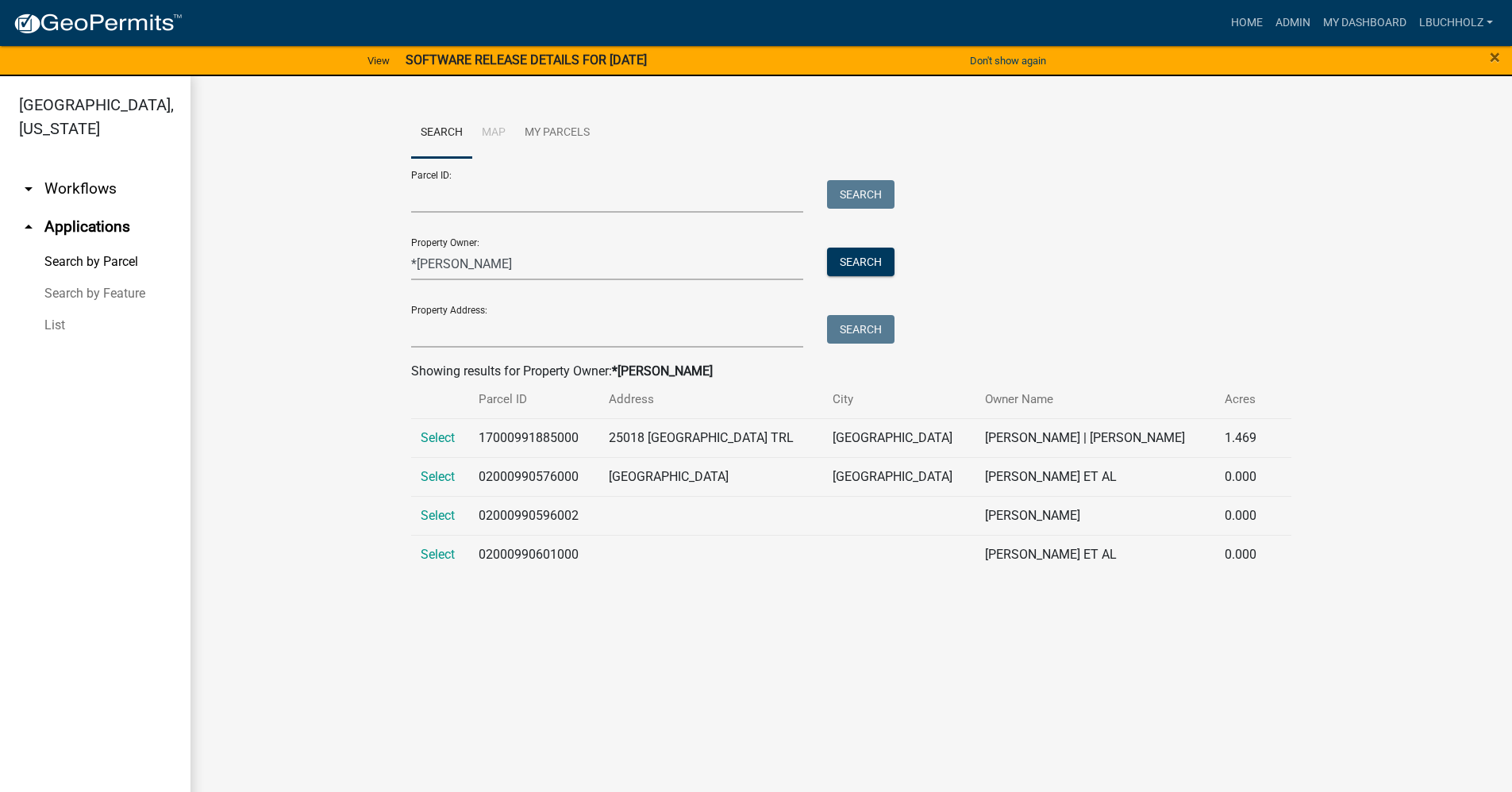
click at [440, 470] on span "Select" at bounding box center [438, 477] width 34 height 15
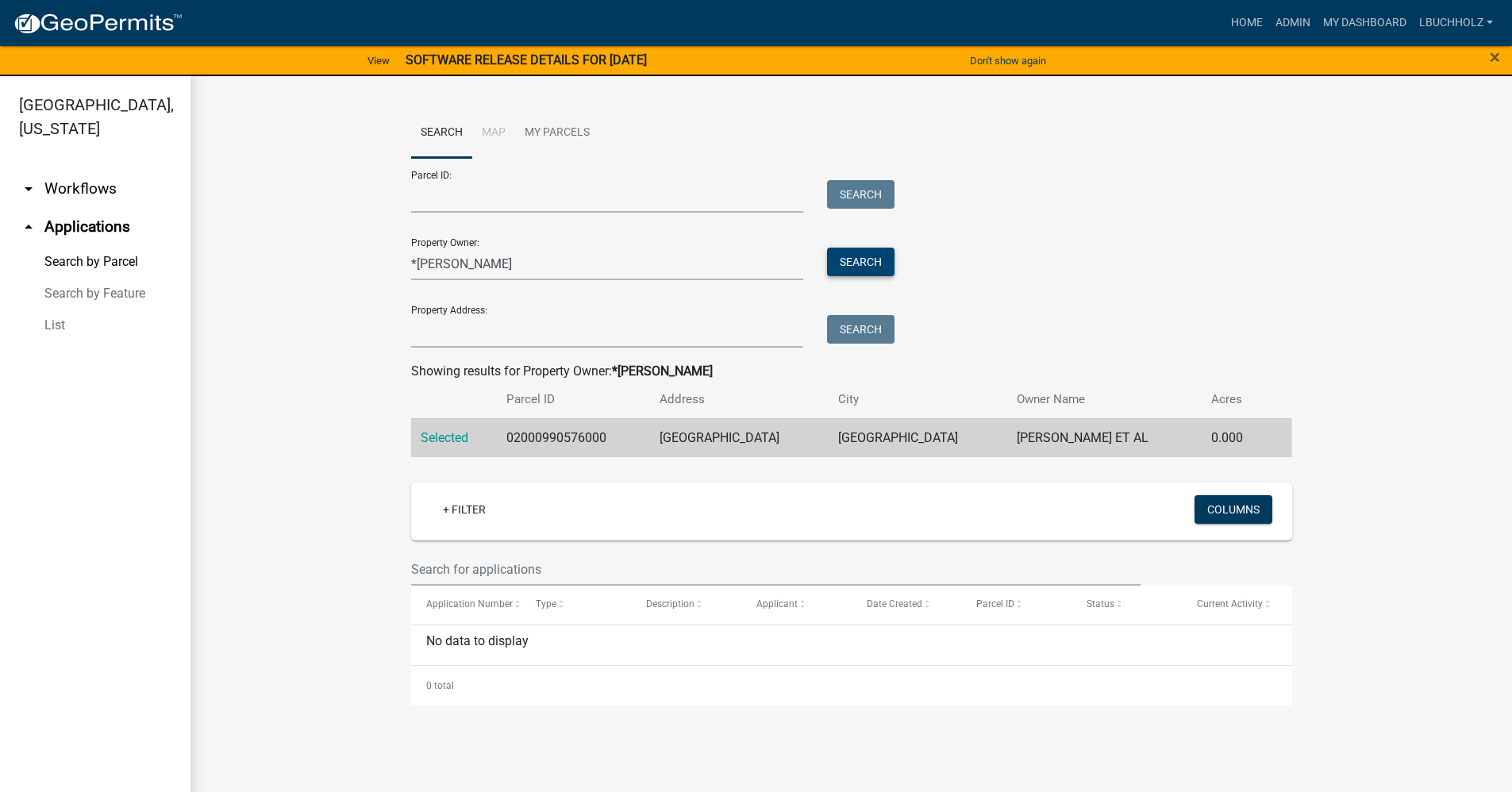
click at [867, 258] on button "Search" at bounding box center [861, 262] width 68 height 29
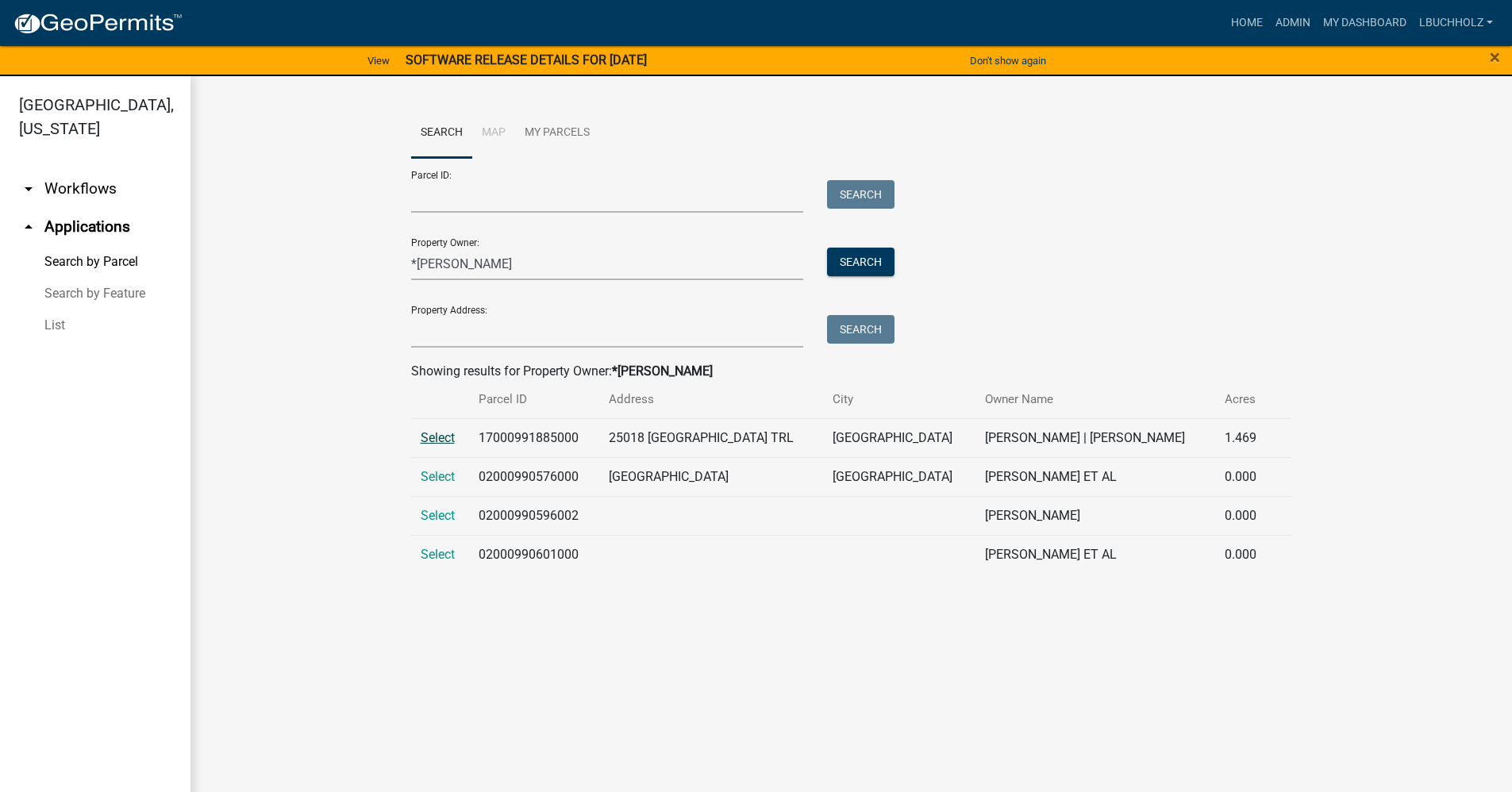
click at [454, 436] on span "Select" at bounding box center [438, 437] width 34 height 15
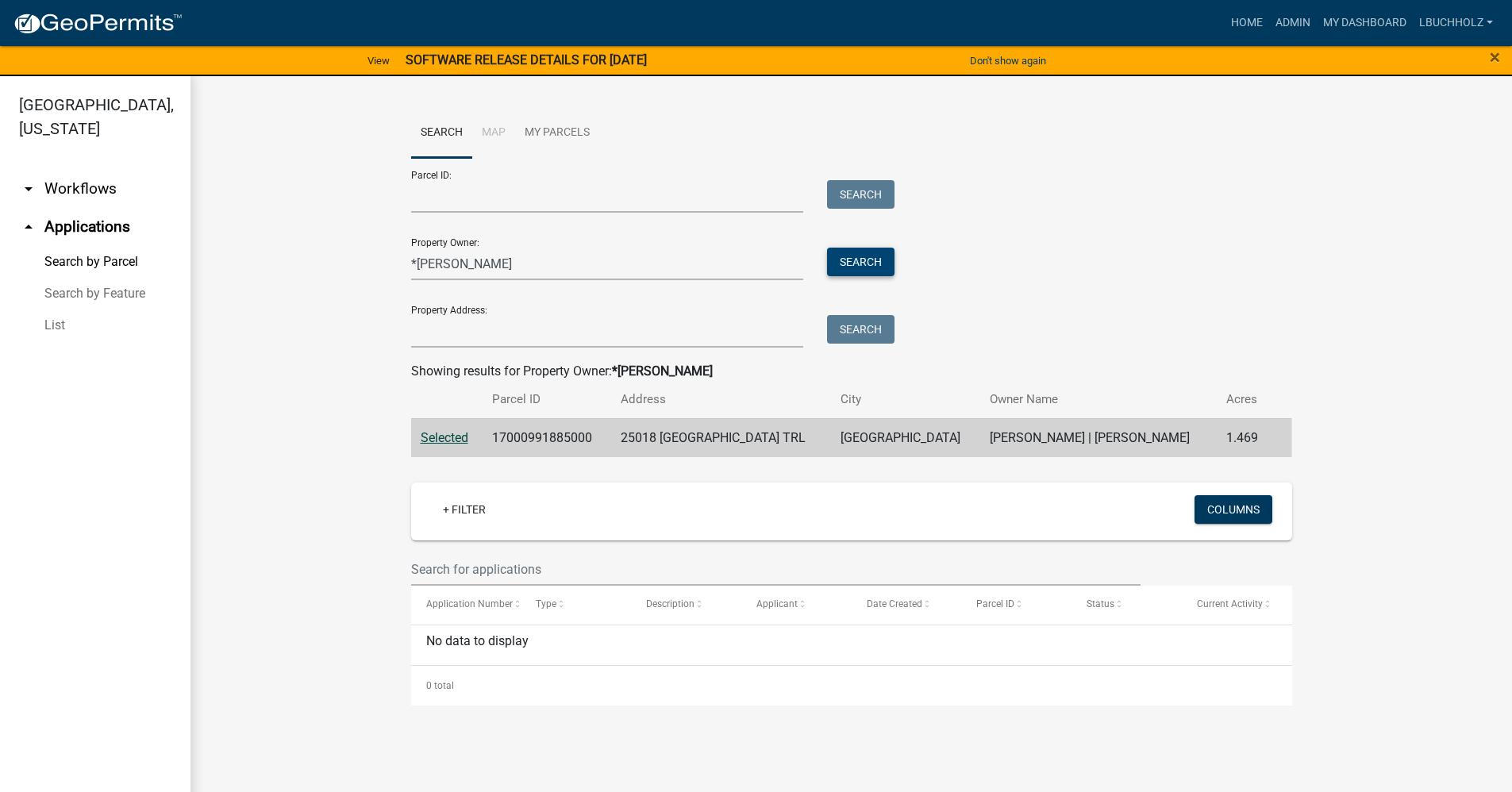
click at [878, 263] on button "Search" at bounding box center [861, 262] width 68 height 29
